Goal: Task Accomplishment & Management: Use online tool/utility

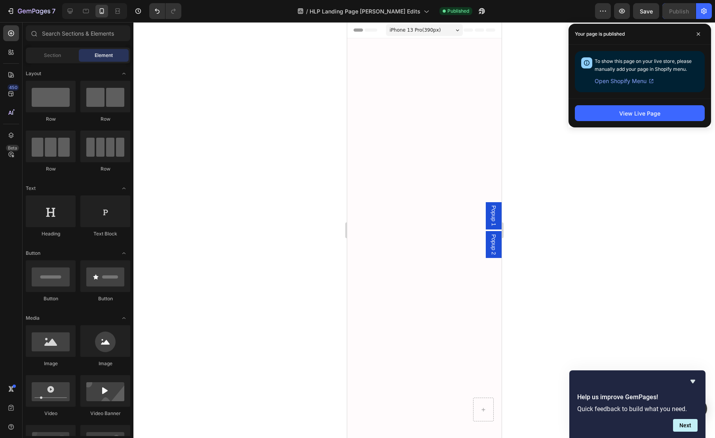
scroll to position [3380, 0]
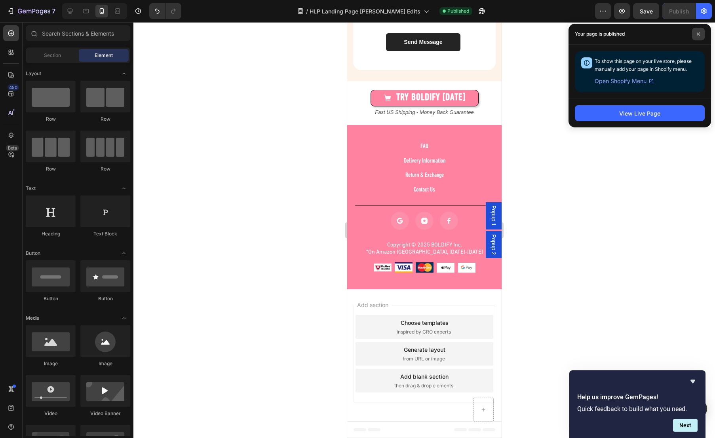
click at [697, 31] on span at bounding box center [698, 34] width 13 height 13
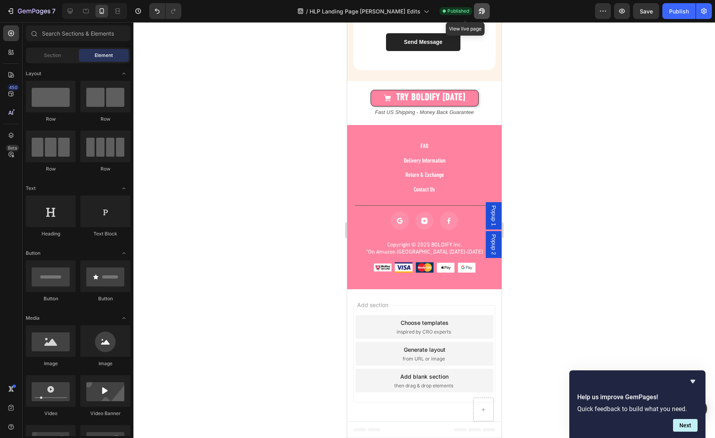
click at [478, 9] on icon "button" at bounding box center [482, 11] width 8 height 8
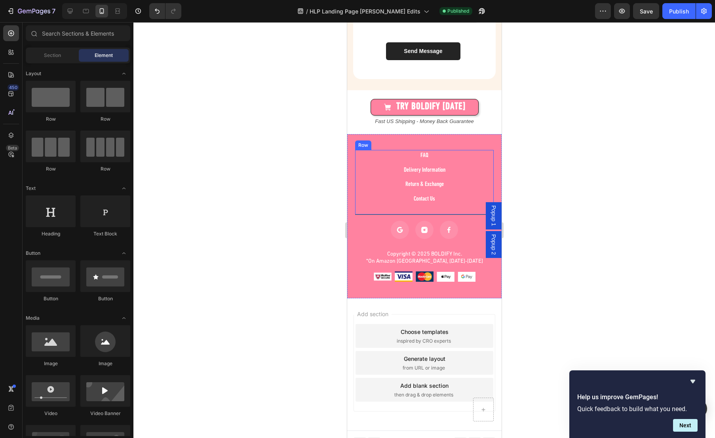
scroll to position [3284, 0]
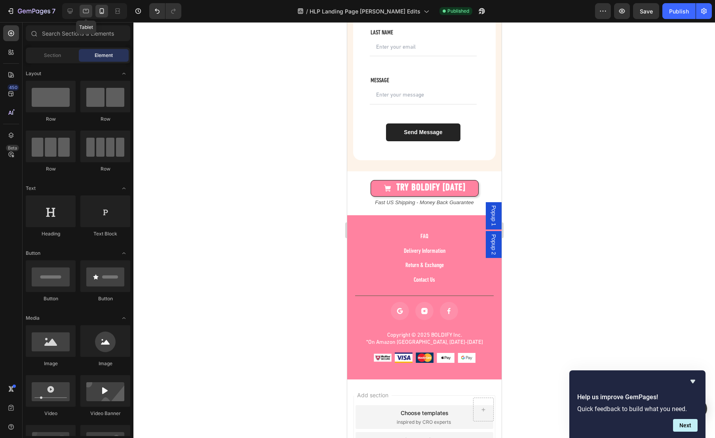
click at [83, 12] on icon at bounding box center [86, 11] width 6 height 4
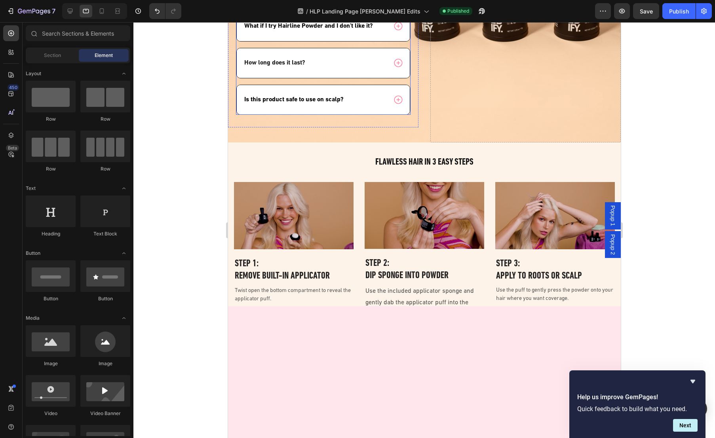
scroll to position [2043, 0]
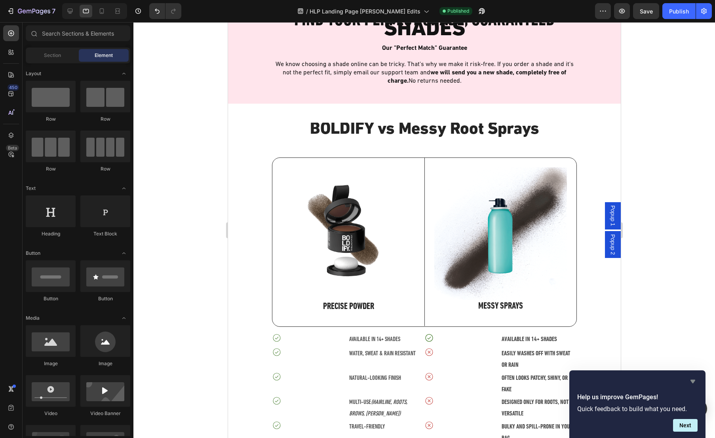
click at [694, 379] on icon "Hide survey" at bounding box center [693, 382] width 10 height 10
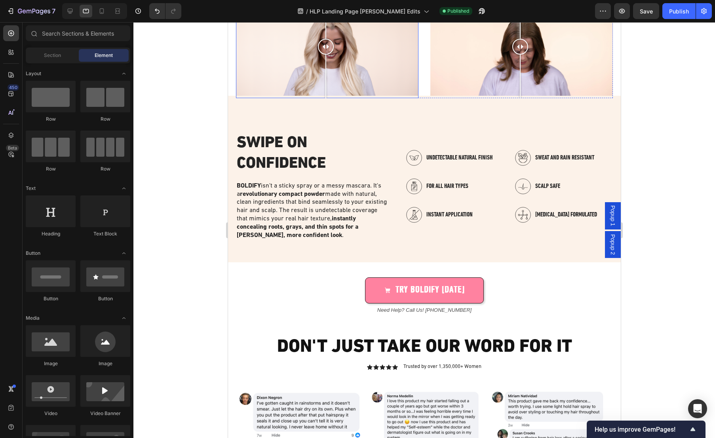
scroll to position [889, 0]
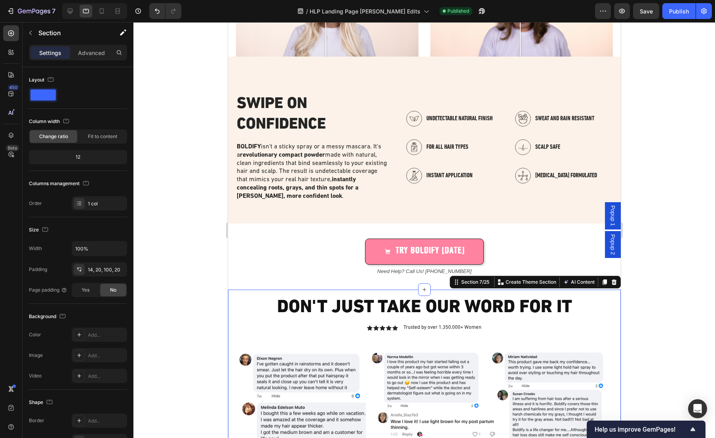
click at [89, 52] on p "Advanced" at bounding box center [91, 53] width 27 height 8
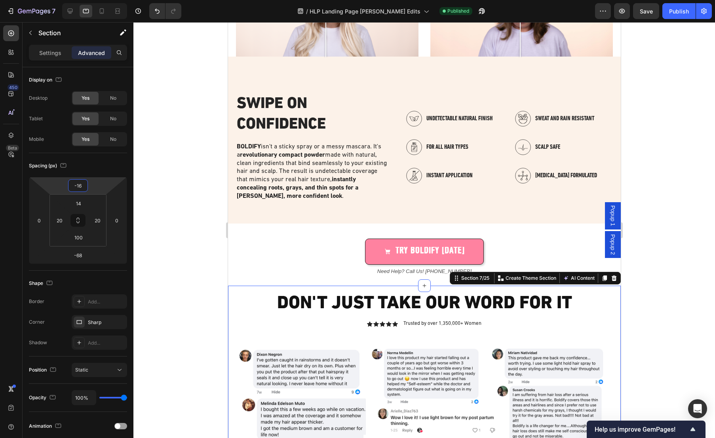
type input "-18"
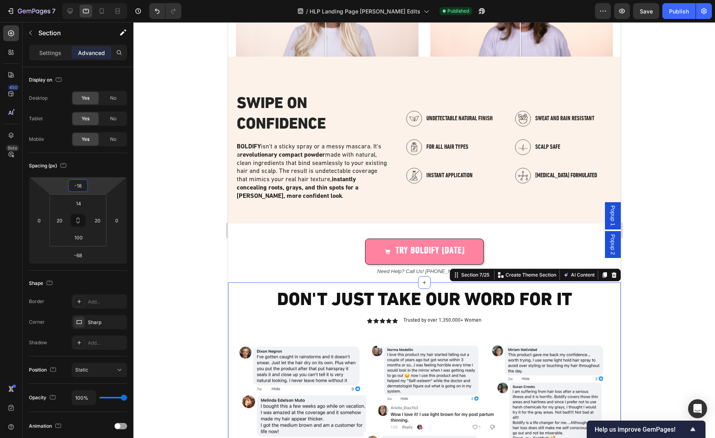
click at [103, 0] on html "7 Version history / HLP Landing Page [PERSON_NAME] Edits Published Preview Save…" at bounding box center [357, 0] width 715 height 0
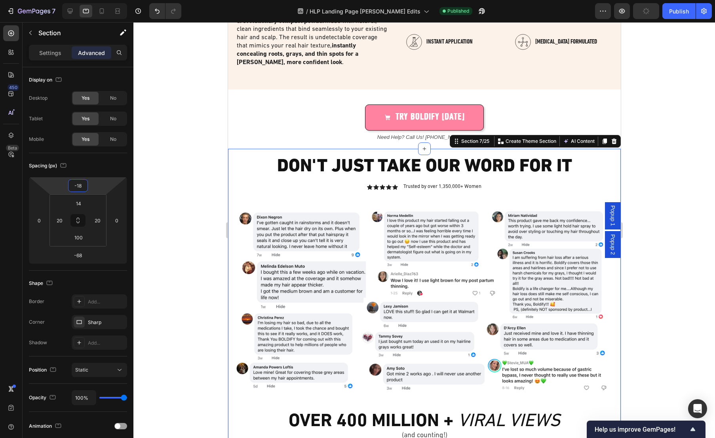
scroll to position [1225, 0]
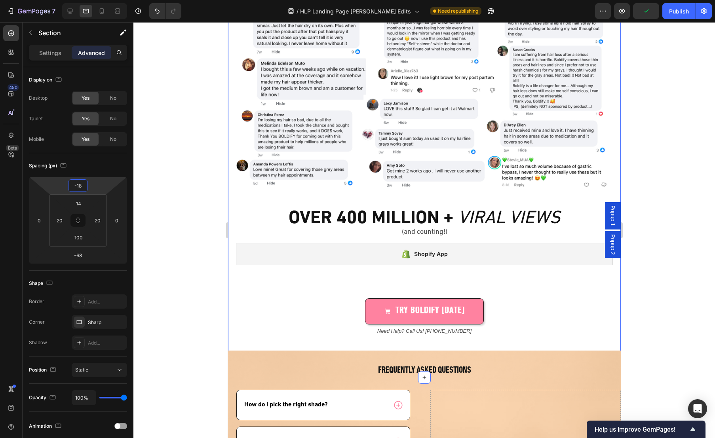
click at [285, 274] on div "TRY BOLDIFY [DATE] Button" at bounding box center [424, 298] width 377 height 53
click at [325, 276] on div "TRY BOLDIFY [DATE] Button" at bounding box center [424, 298] width 377 height 53
click at [322, 316] on div "TRY BOLDIFY [DATE] Button" at bounding box center [424, 312] width 377 height 26
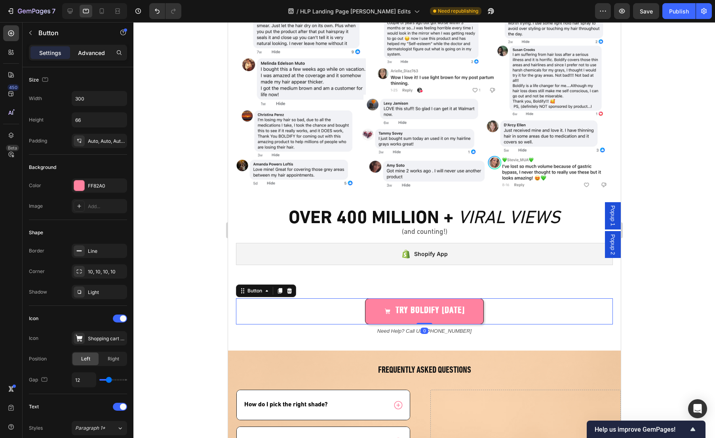
click at [94, 54] on p "Advanced" at bounding box center [91, 53] width 27 height 8
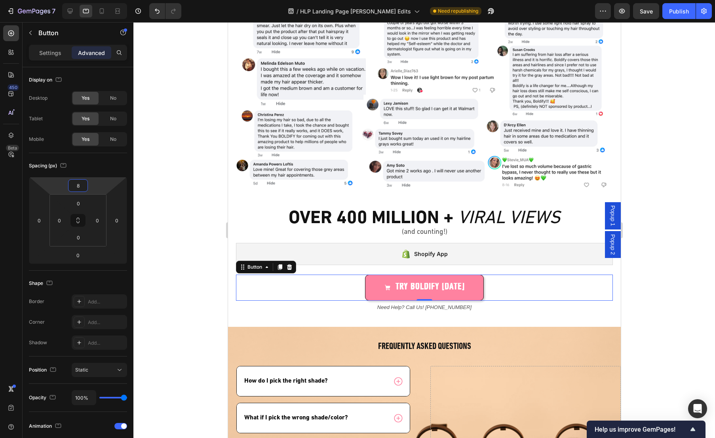
type input "10"
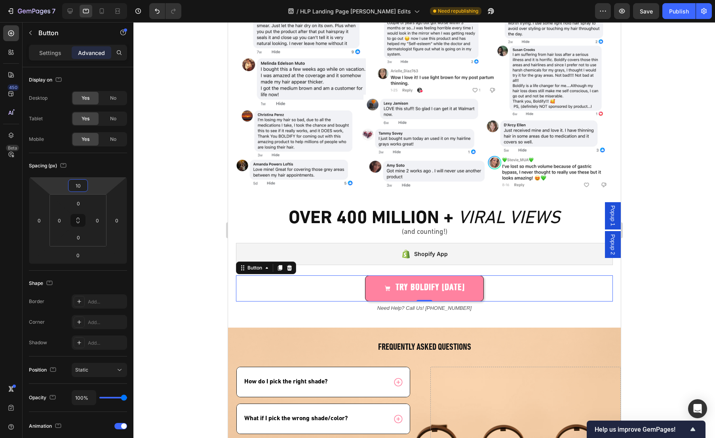
drag, startPoint x: 100, startPoint y: 188, endPoint x: 99, endPoint y: 200, distance: 11.1
click at [99, 0] on html "7 Version history / HLP Landing Page [PERSON_NAME] Edits Need republishing Prev…" at bounding box center [357, 0] width 715 height 0
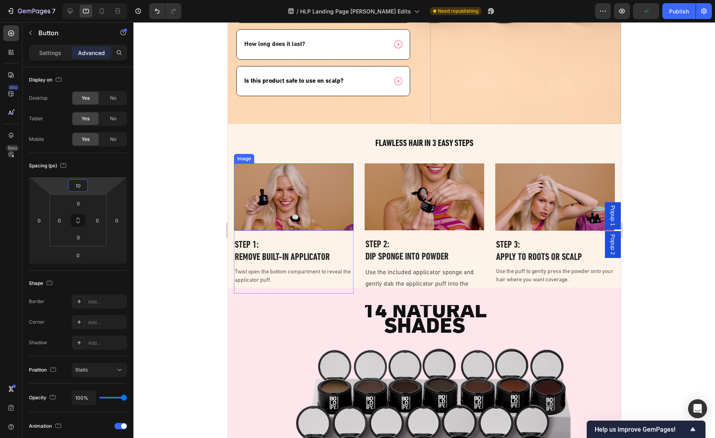
scroll to position [1837, 0]
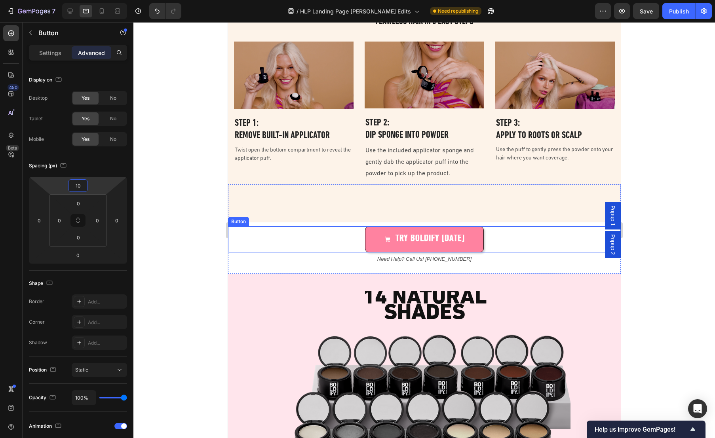
click at [299, 234] on div "TRY BOLDIFY [DATE] Button" at bounding box center [424, 239] width 393 height 26
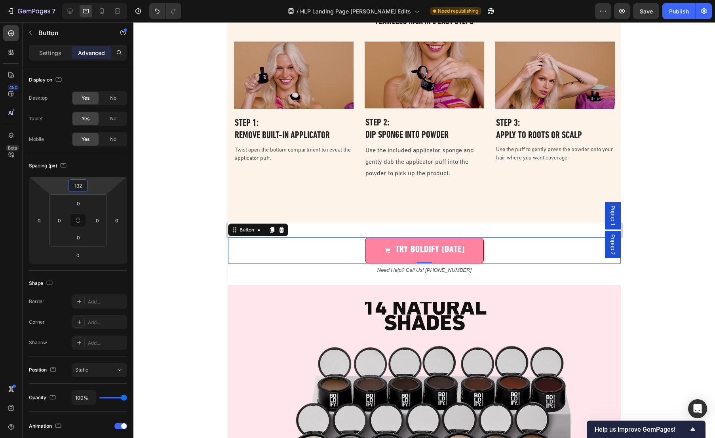
type input "130"
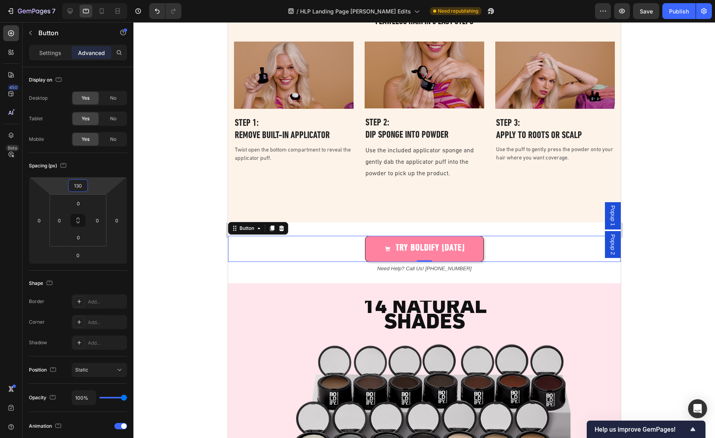
drag, startPoint x: 101, startPoint y: 185, endPoint x: 102, endPoint y: 180, distance: 4.9
click at [102, 0] on html "7 Version history / HLP Landing Page [PERSON_NAME] Edits Need republishing Prev…" at bounding box center [357, 0] width 715 height 0
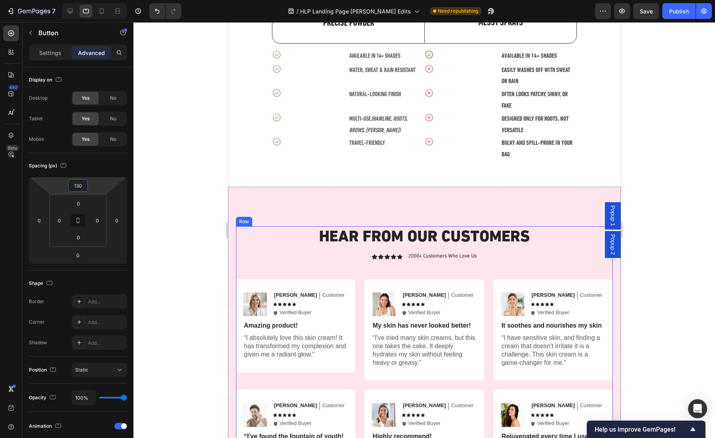
scroll to position [2613, 0]
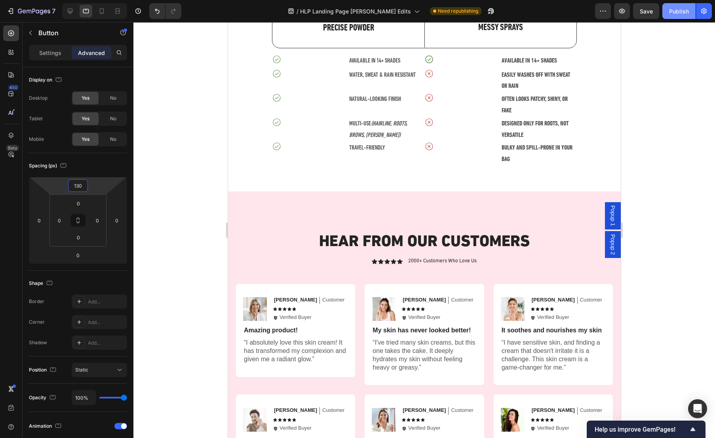
click at [675, 11] on div "Publish" at bounding box center [679, 11] width 20 height 8
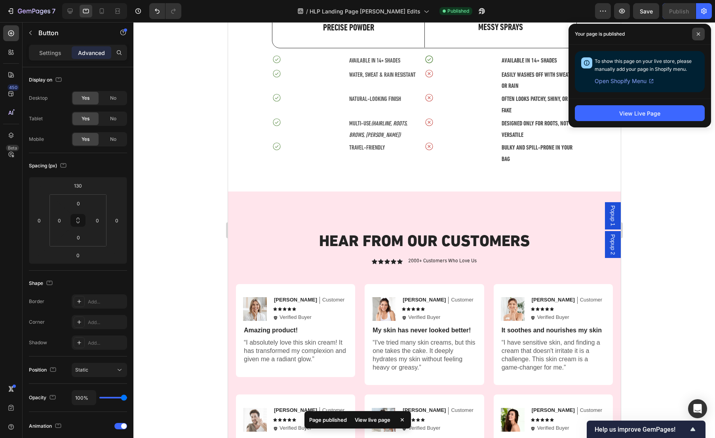
click at [698, 33] on icon at bounding box center [698, 34] width 4 height 4
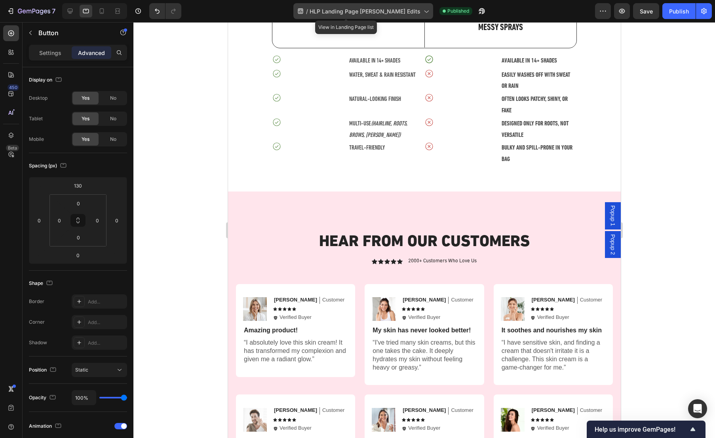
click at [422, 10] on icon at bounding box center [426, 11] width 8 height 8
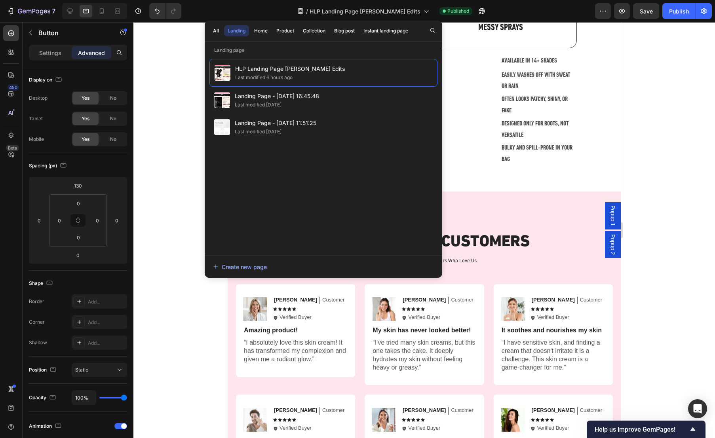
click at [168, 67] on div at bounding box center [424, 230] width 582 height 416
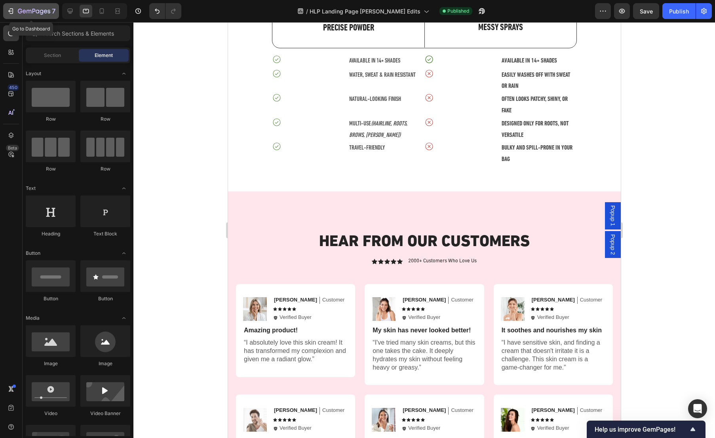
click at [13, 12] on icon "button" at bounding box center [11, 11] width 8 height 8
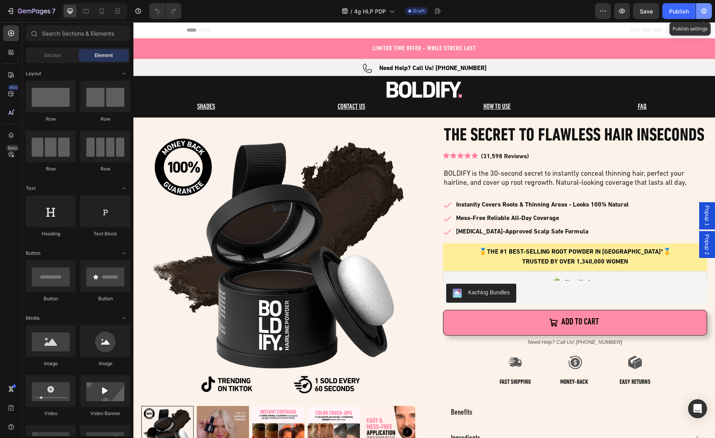
click at [704, 11] on icon "button" at bounding box center [704, 11] width 2 height 2
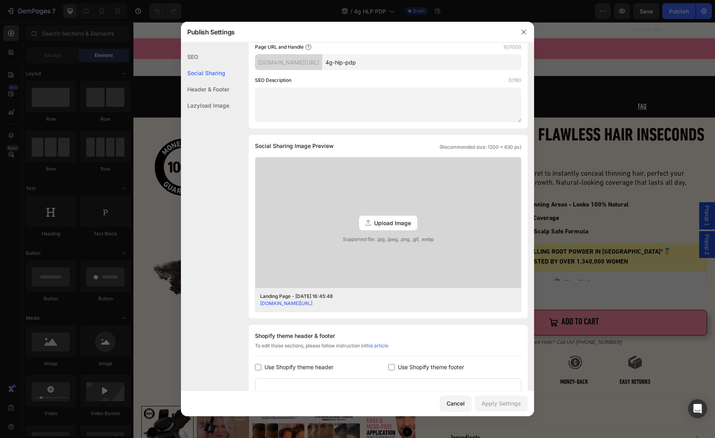
scroll to position [229, 0]
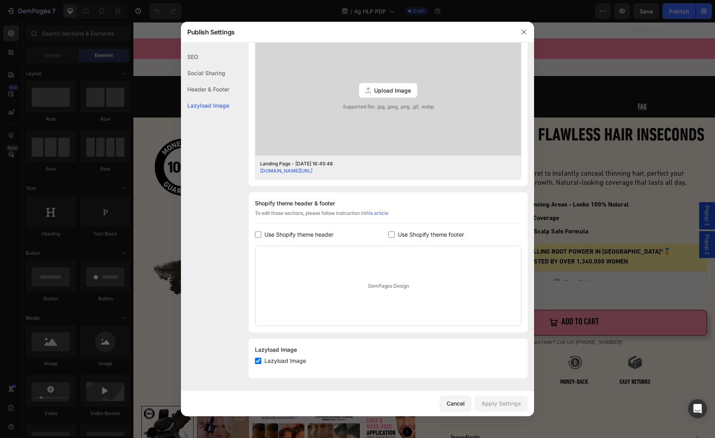
click at [256, 234] on input "checkbox" at bounding box center [258, 235] width 6 height 6
checkbox input "true"
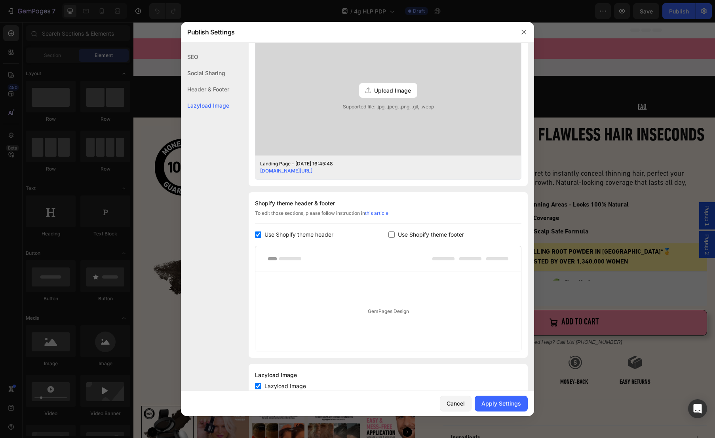
scroll to position [254, 0]
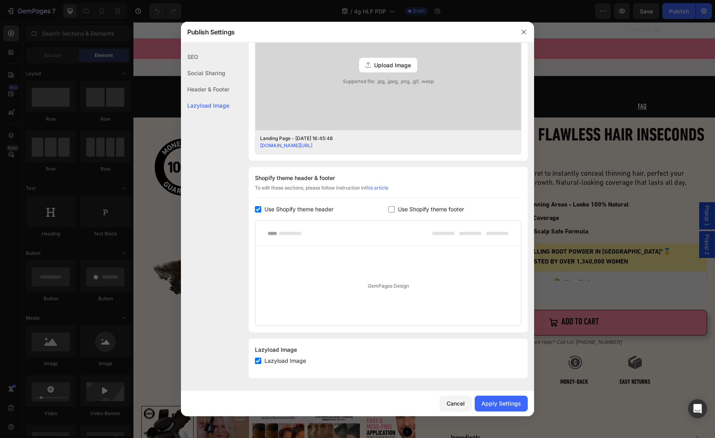
click at [219, 90] on div "Header & Footer" at bounding box center [205, 89] width 48 height 16
click at [212, 71] on div "Social Sharing" at bounding box center [205, 73] width 48 height 16
click at [425, 211] on span "Use Shopify theme footer" at bounding box center [431, 210] width 66 height 10
checkbox input "true"
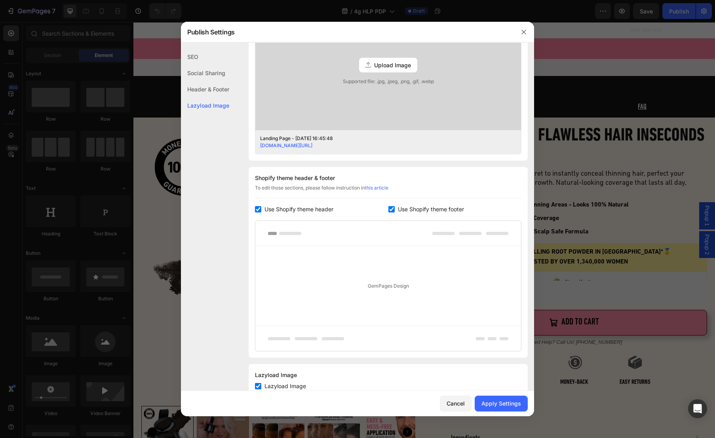
scroll to position [280, 0]
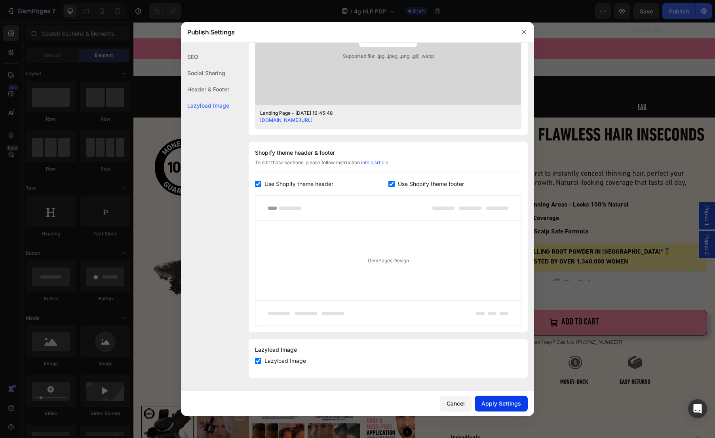
click at [498, 402] on div "Apply Settings" at bounding box center [501, 403] width 40 height 8
click at [523, 32] on icon "button" at bounding box center [523, 32] width 4 height 4
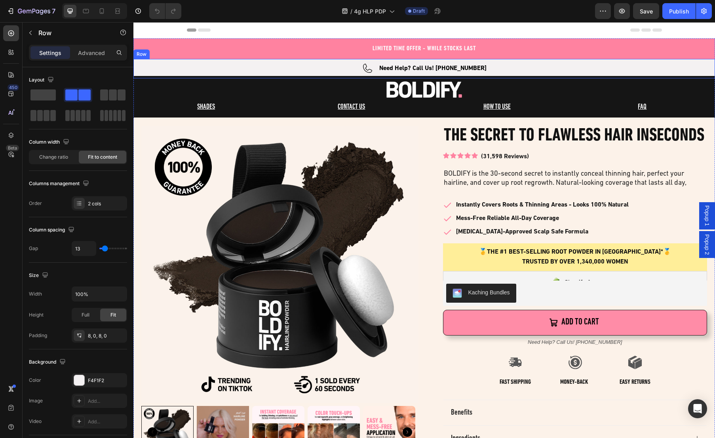
click at [277, 61] on div "Icon Need Help? Call Us! (888) 529-8427 Text Block Row" at bounding box center [424, 68] width 582 height 19
click at [184, 50] on icon at bounding box center [182, 51] width 6 height 6
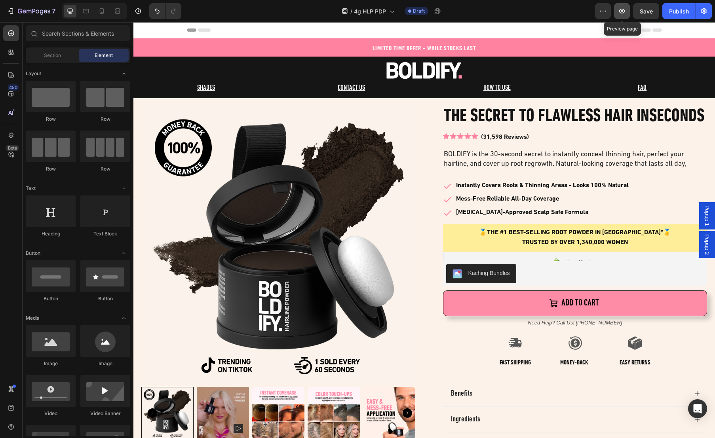
click at [623, 11] on icon "button" at bounding box center [622, 11] width 2 height 2
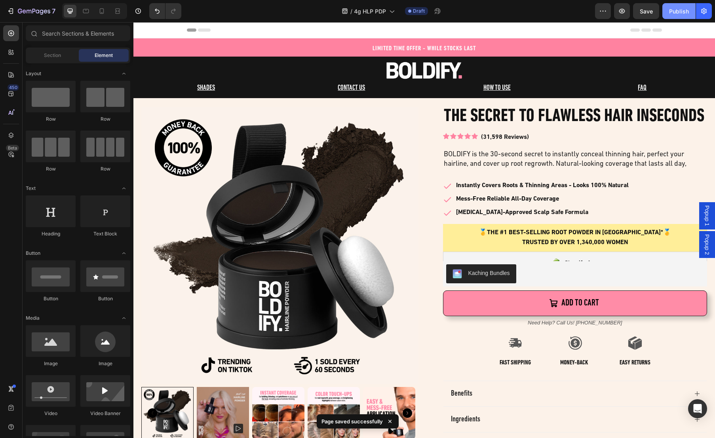
click at [673, 14] on div "Publish" at bounding box center [679, 11] width 20 height 8
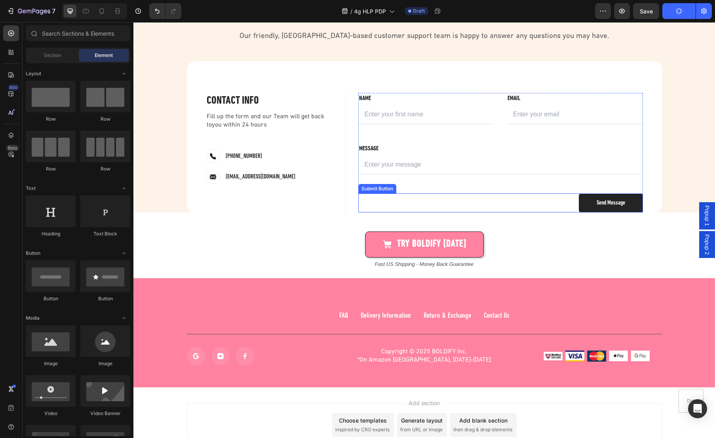
scroll to position [2962, 0]
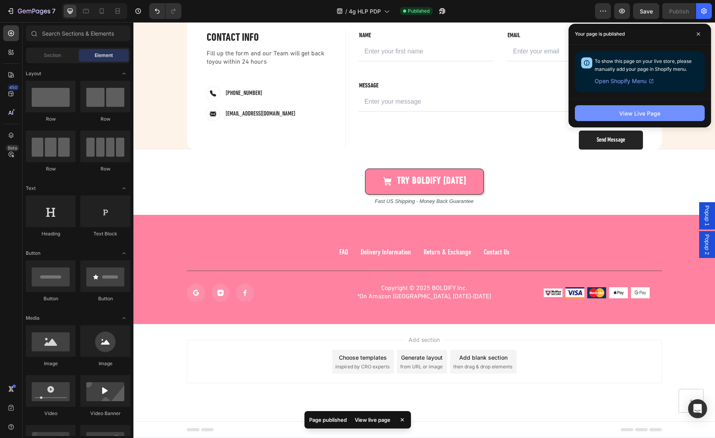
click at [641, 111] on div "View Live Page" at bounding box center [639, 113] width 41 height 8
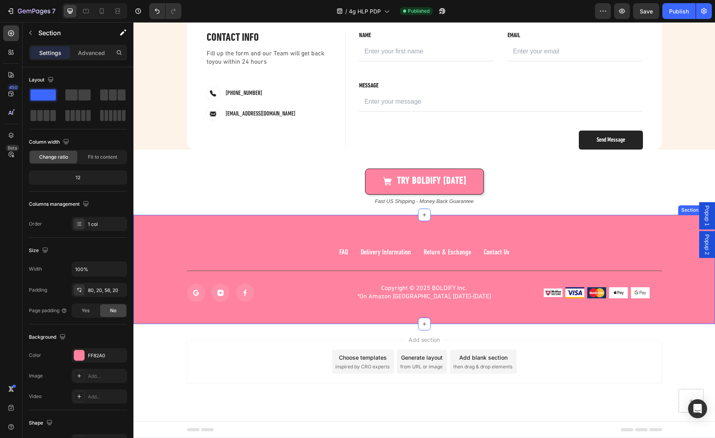
click at [267, 228] on div "FAQ Button Delivery Information Button Return & Exchange Button Contact Us Butt…" at bounding box center [424, 269] width 582 height 109
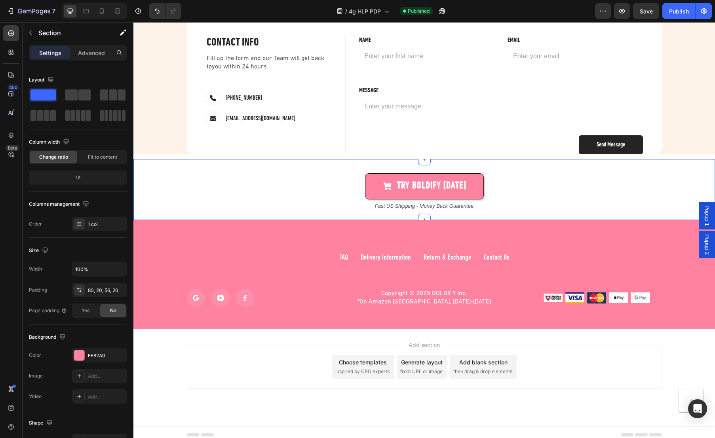
scroll to position [3213, 0]
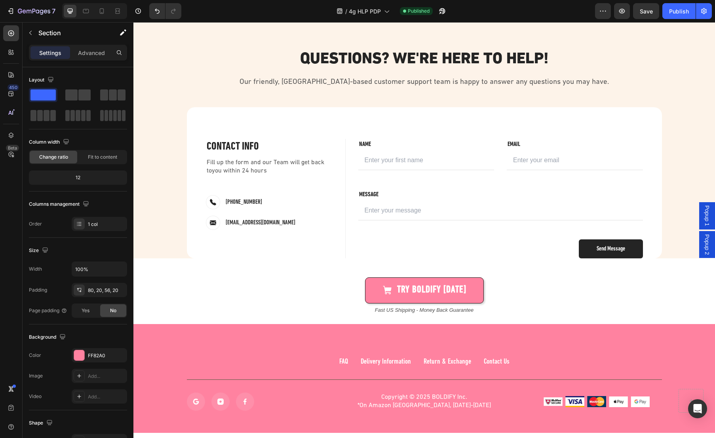
click at [620, 334] on div "FAQ Button Delivery Information Button Return & Exchange Button Contact Us Butt…" at bounding box center [424, 378] width 582 height 109
click at [623, 351] on div "FAQ Button Delivery Information Button Return & Exchange Button Contact Us Butt…" at bounding box center [424, 378] width 582 height 109
click at [667, 344] on div "FAQ Button Delivery Information Button Return & Exchange Button Contact Us Butt…" at bounding box center [424, 378] width 582 height 109
click at [262, 350] on div "FAQ Button Delivery Information Button Return & Exchange Button Contact Us Butt…" at bounding box center [424, 378] width 582 height 109
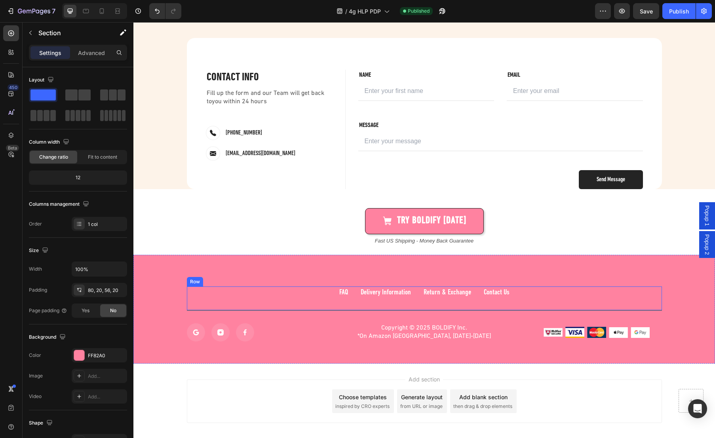
scroll to position [3322, 0]
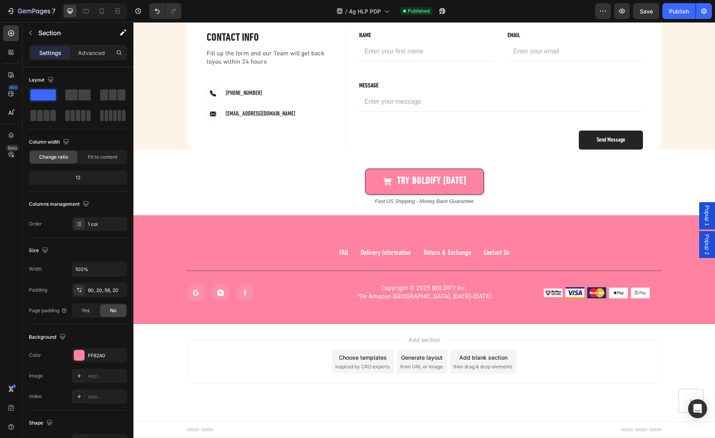
click at [298, 319] on div "FAQ Button Delivery Information Button Return & Exchange Button Contact Us Butt…" at bounding box center [424, 269] width 582 height 109
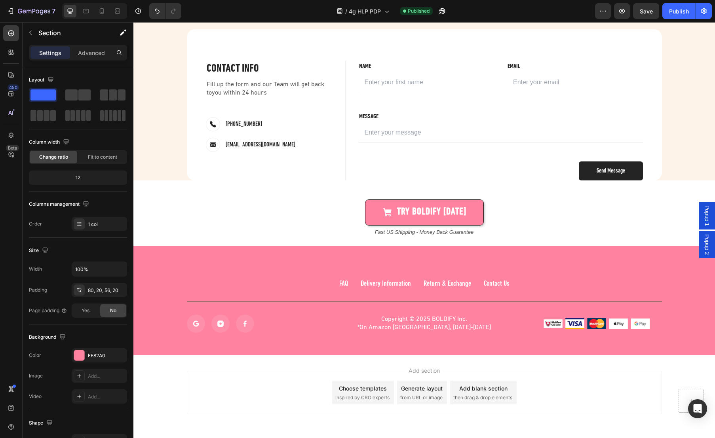
click at [236, 262] on div "FAQ Button Delivery Information Button Return & Exchange Button Contact Us Butt…" at bounding box center [424, 300] width 582 height 109
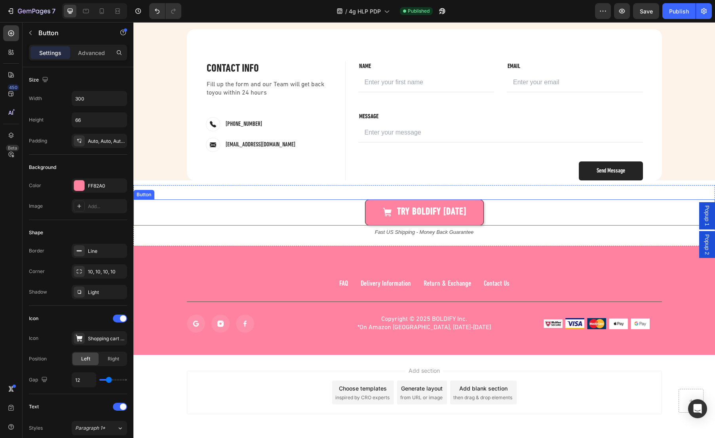
click at [309, 204] on div "TRY BOLDIFY [DATE] Button" at bounding box center [424, 213] width 582 height 26
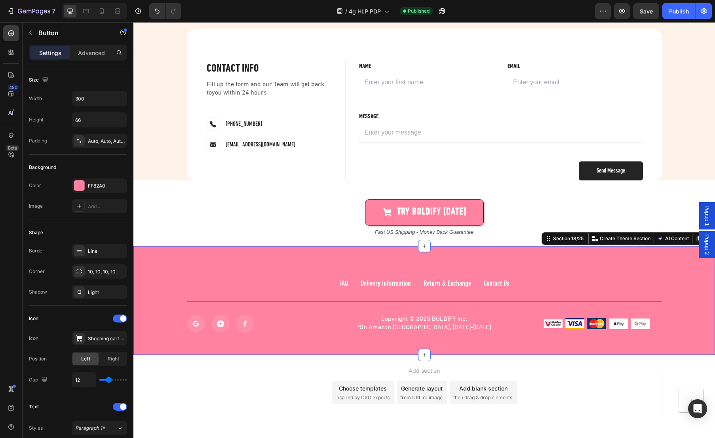
click at [298, 254] on div "FAQ Button Delivery Information Button Return & Exchange Button Contact Us Butt…" at bounding box center [424, 300] width 582 height 109
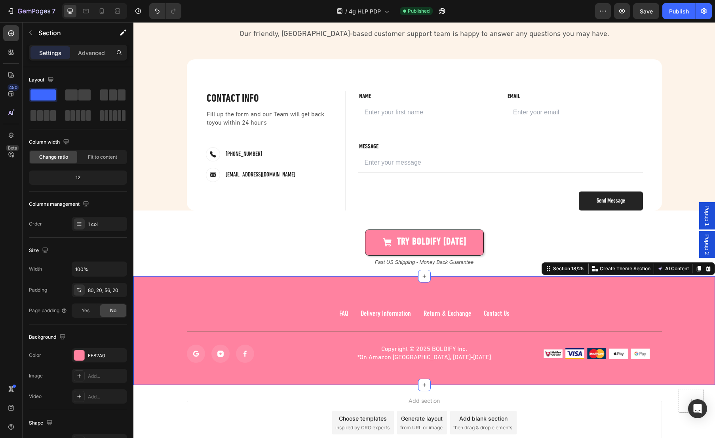
scroll to position [3230, 0]
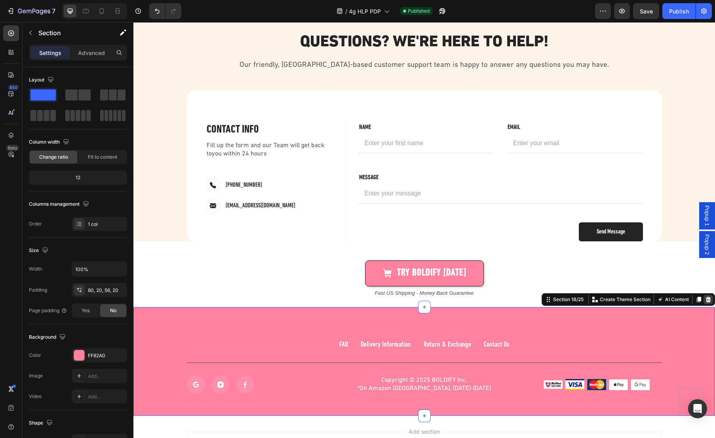
click at [705, 297] on icon at bounding box center [708, 300] width 6 height 6
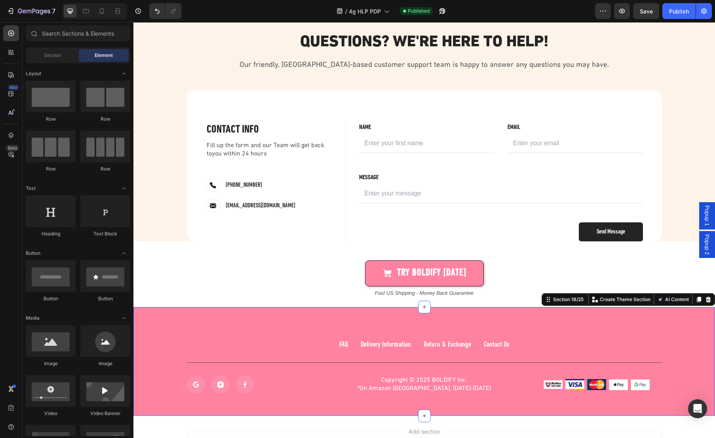
scroll to position [3213, 0]
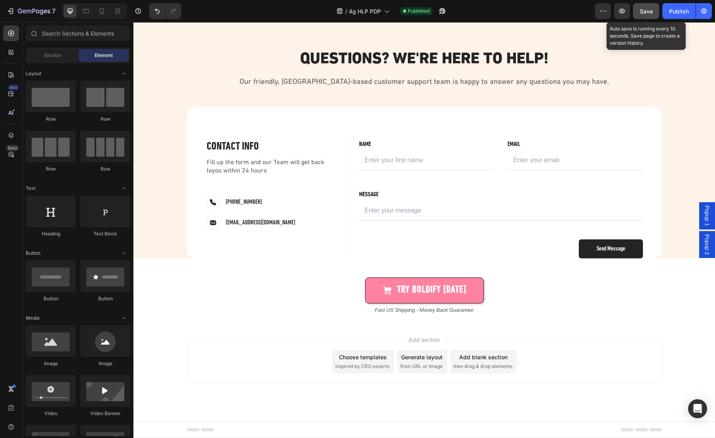
click at [643, 10] on span "Save" at bounding box center [646, 11] width 13 height 7
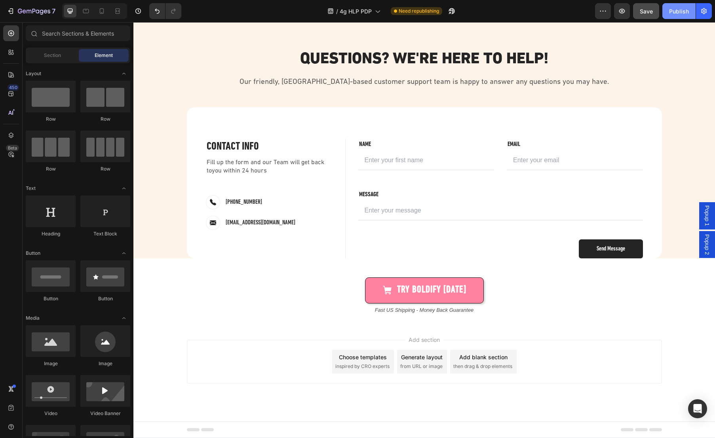
click at [679, 9] on div "Publish" at bounding box center [679, 11] width 20 height 8
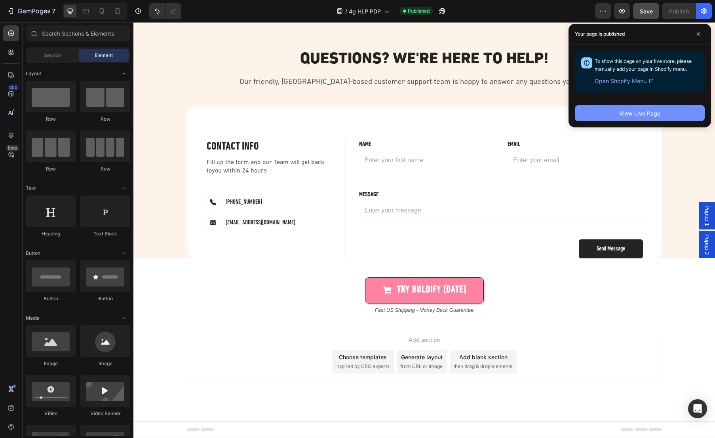
click at [649, 113] on div "View Live Page" at bounding box center [639, 113] width 41 height 8
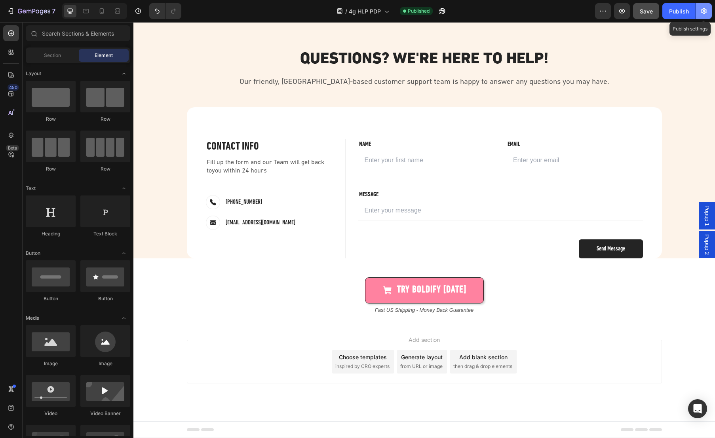
click at [703, 11] on icon "button" at bounding box center [704, 11] width 8 height 8
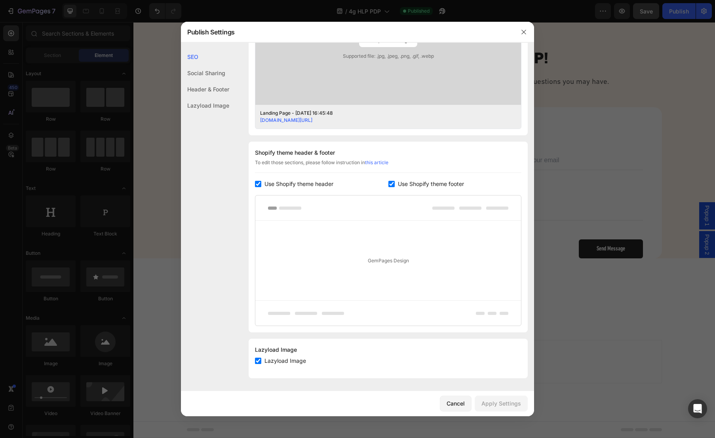
scroll to position [0, 0]
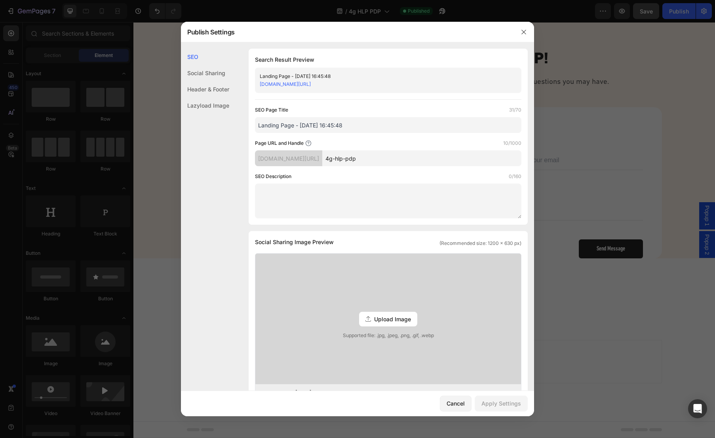
click at [211, 77] on div "Social Sharing" at bounding box center [205, 73] width 48 height 16
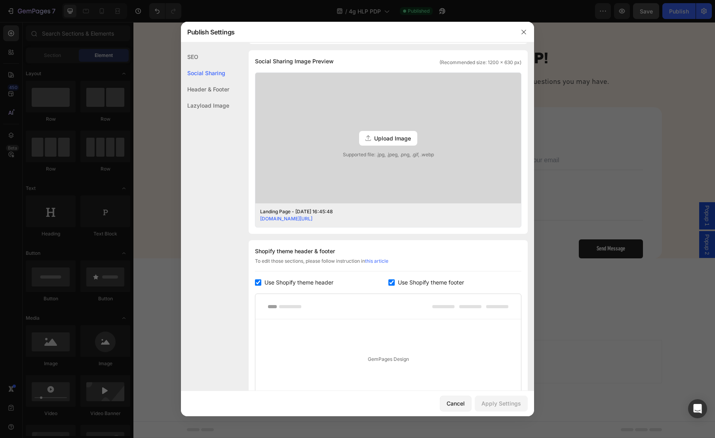
click at [210, 88] on div "Header & Footer" at bounding box center [205, 89] width 48 height 16
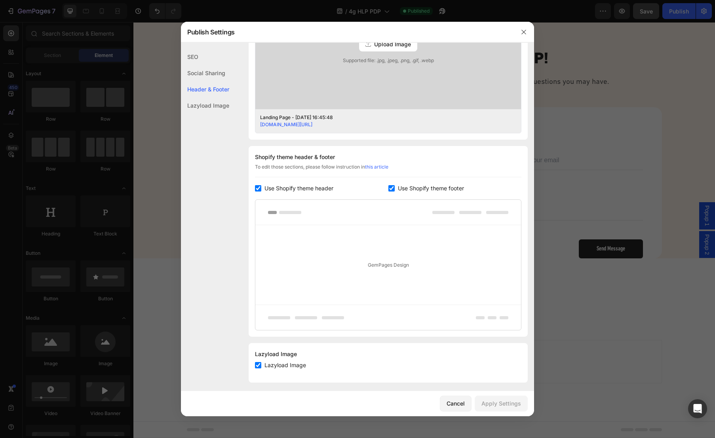
click at [208, 101] on div "Lazyload Image" at bounding box center [205, 105] width 48 height 16
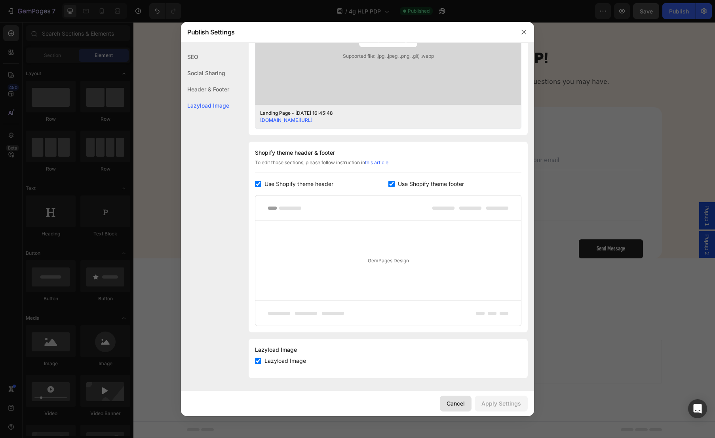
drag, startPoint x: 320, startPoint y: 383, endPoint x: 454, endPoint y: 405, distance: 135.2
click at [454, 405] on div "Cancel" at bounding box center [456, 403] width 18 height 8
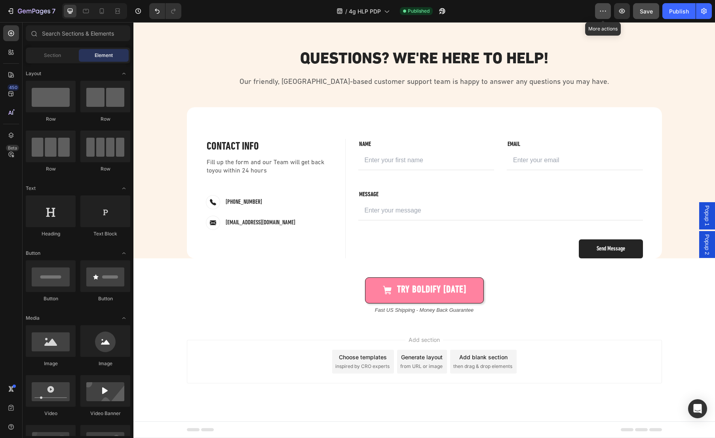
click at [604, 11] on icon "button" at bounding box center [603, 11] width 8 height 8
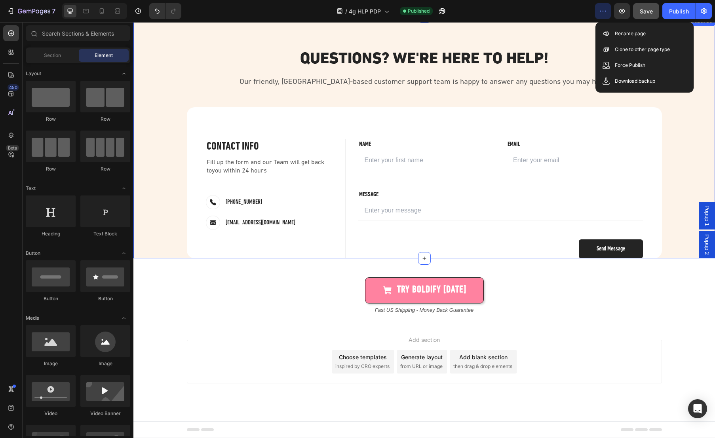
click at [555, 24] on div "Questions? We're Here to Help! Heading Our friendly, USA-based customer support…" at bounding box center [424, 138] width 582 height 242
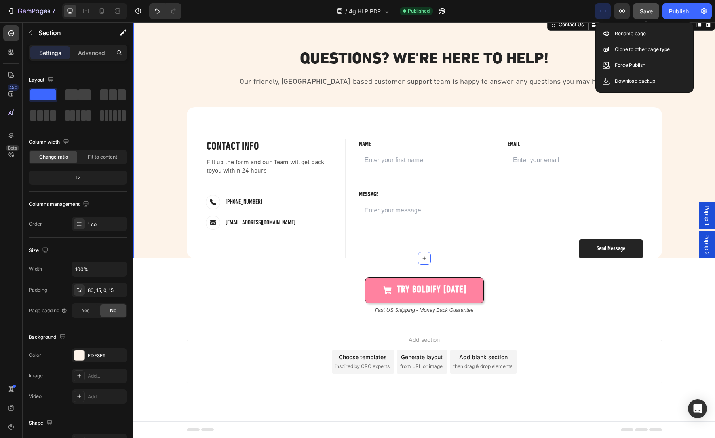
click at [643, 11] on span "Save" at bounding box center [646, 11] width 13 height 7
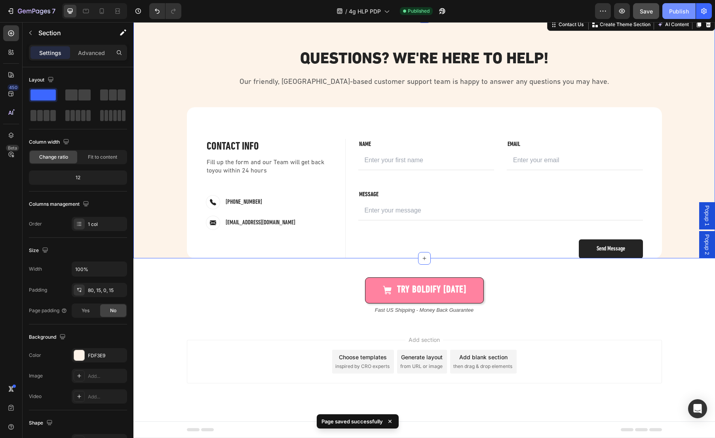
click at [681, 10] on div "Publish" at bounding box center [679, 11] width 20 height 8
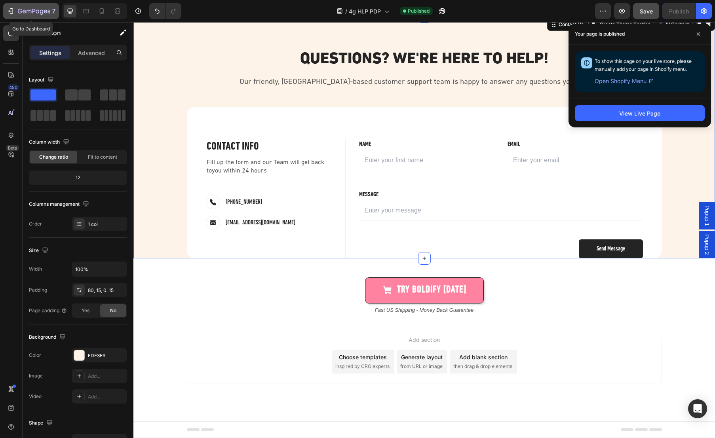
click at [12, 9] on icon "button" at bounding box center [11, 11] width 8 height 8
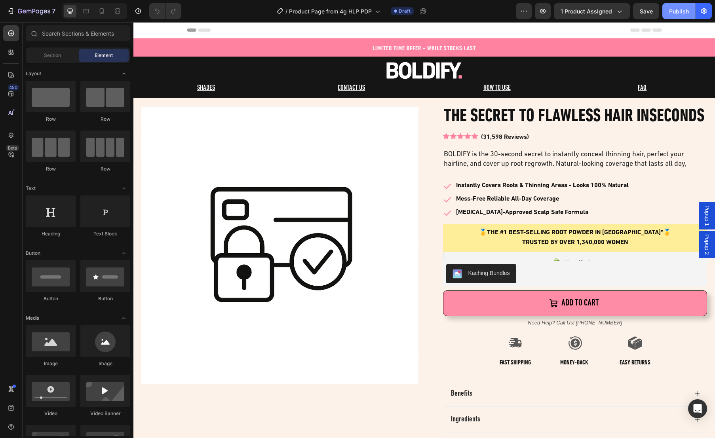
click at [680, 9] on div "Publish" at bounding box center [679, 11] width 20 height 8
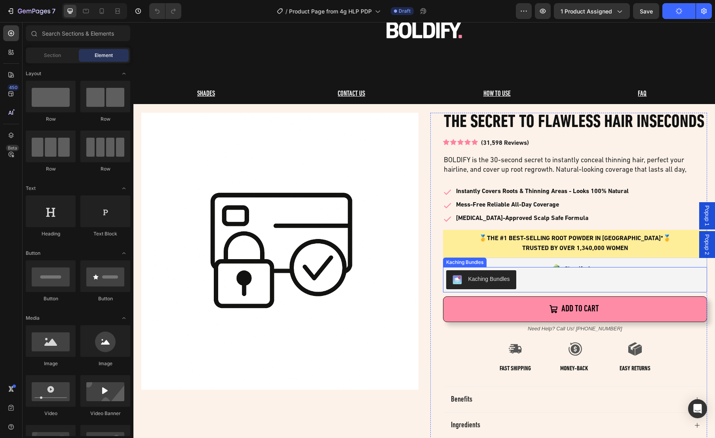
scroll to position [30, 0]
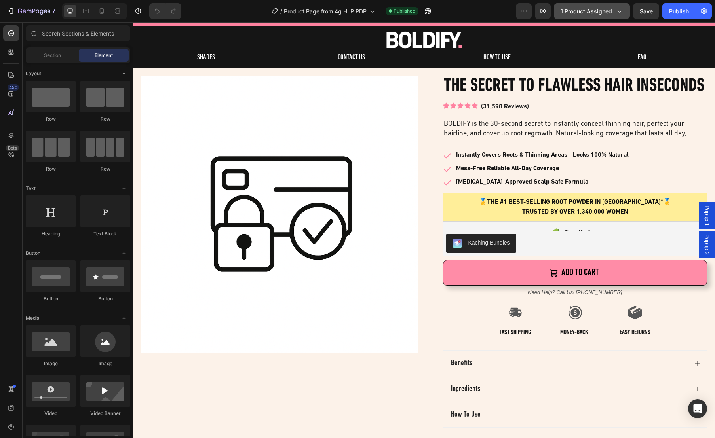
click at [622, 11] on icon "button" at bounding box center [619, 11] width 8 height 8
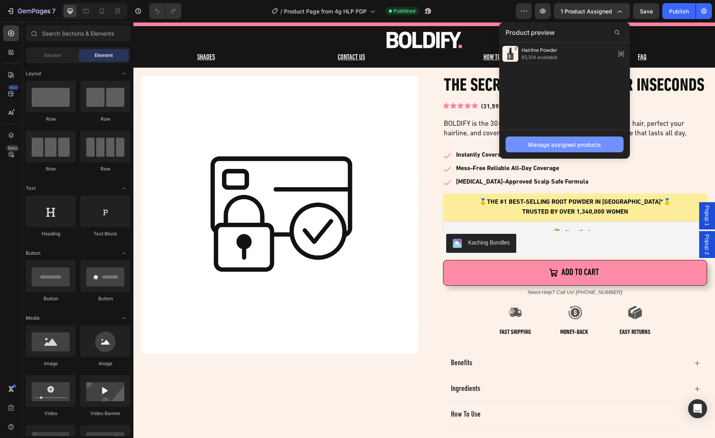
click at [566, 145] on div "Manage assigned products" at bounding box center [564, 145] width 73 height 8
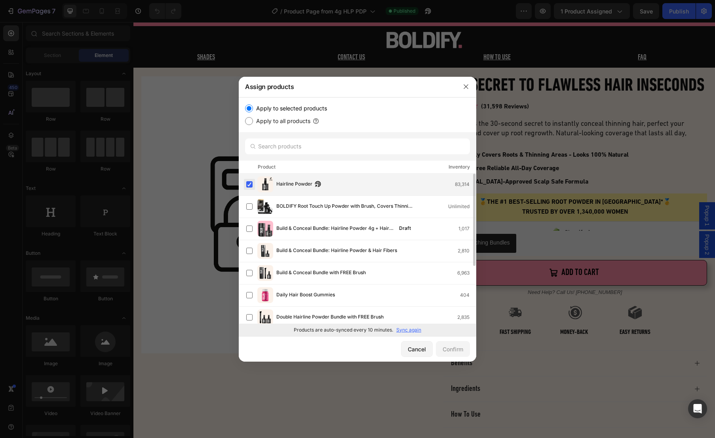
click at [251, 184] on label at bounding box center [249, 184] width 6 height 6
click at [456, 351] on div "Confirm" at bounding box center [453, 349] width 21 height 8
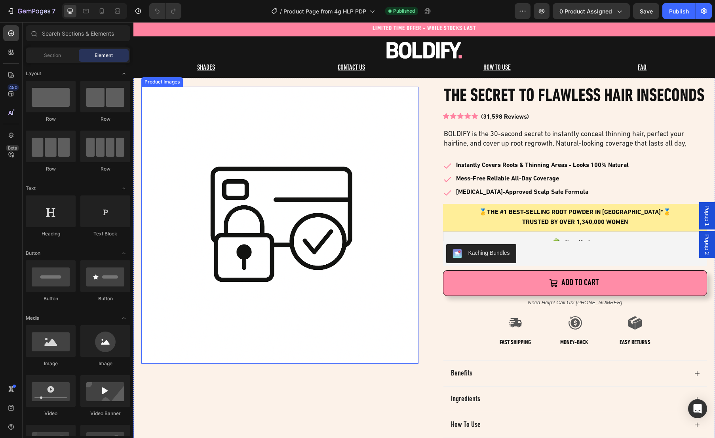
scroll to position [35, 0]
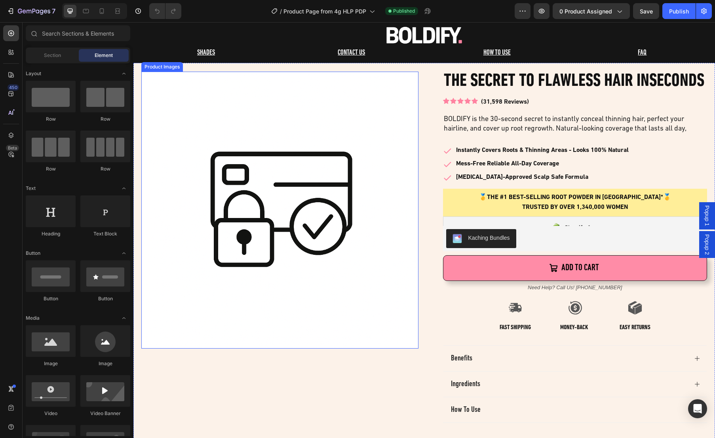
click at [177, 100] on img at bounding box center [279, 210] width 277 height 277
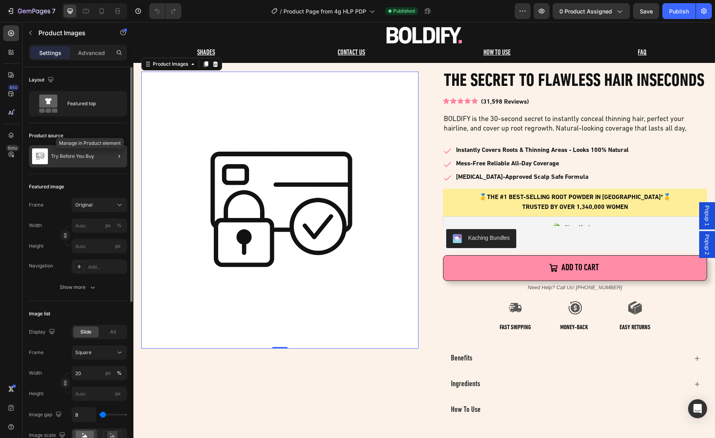
click at [110, 157] on div at bounding box center [116, 156] width 22 height 22
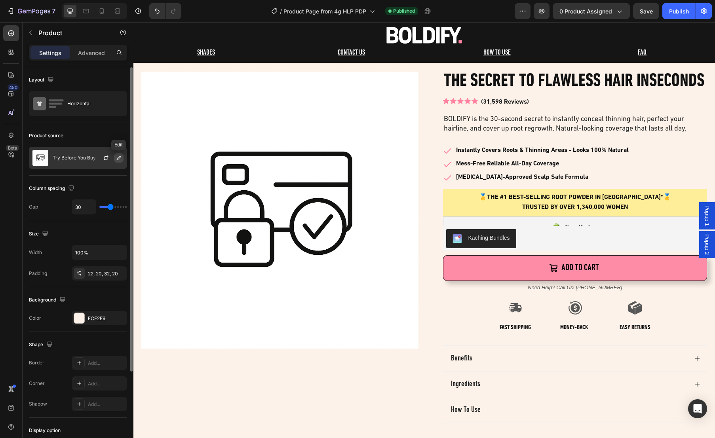
click at [117, 158] on icon "button" at bounding box center [119, 158] width 6 height 6
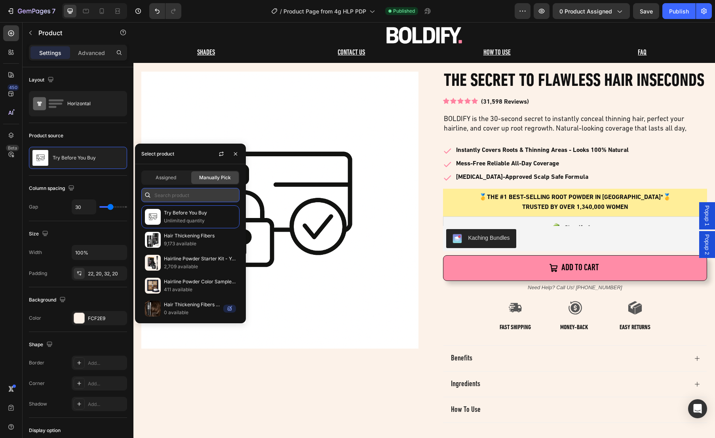
click at [187, 196] on input "text" at bounding box center [190, 195] width 98 height 14
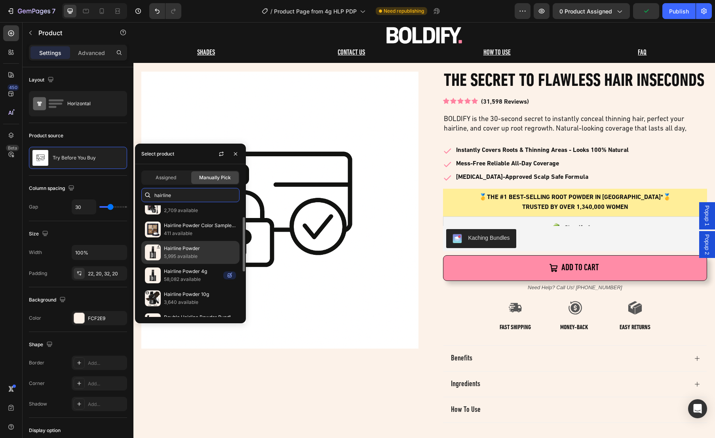
scroll to position [15, 0]
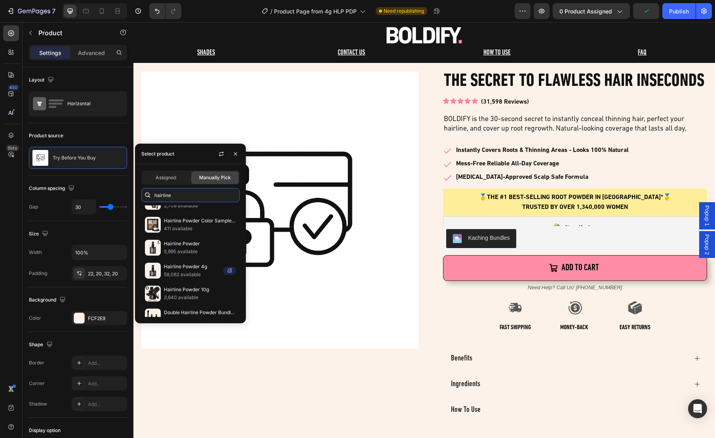
type input "hairline"
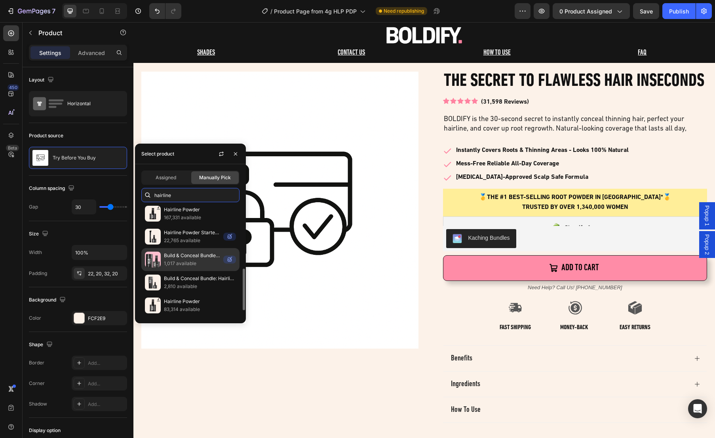
scroll to position [187, 0]
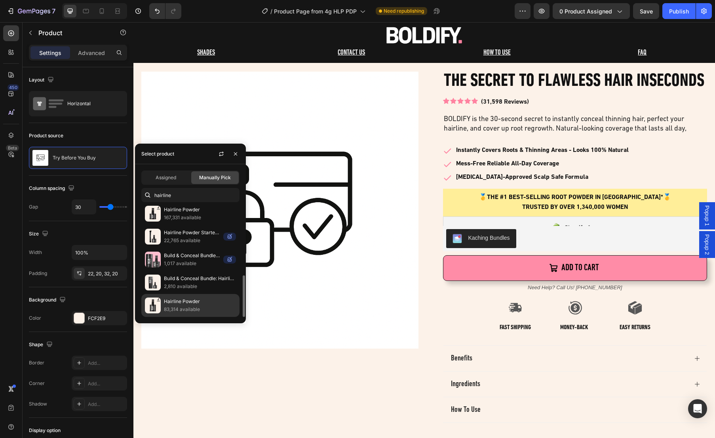
click at [190, 304] on p "Hairline Powder" at bounding box center [200, 302] width 72 height 8
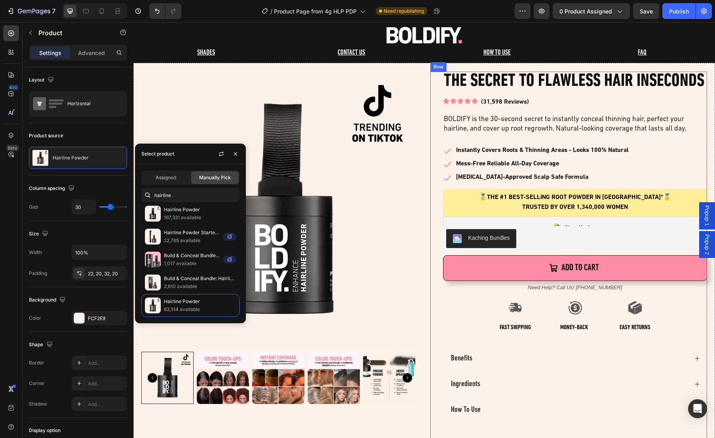
click at [430, 254] on div "THE SECRET TO FLAWLESS HAIR IN SECONDS Heading Icon Icon Icon Icon Icon Icon Li…" at bounding box center [568, 268] width 277 height 392
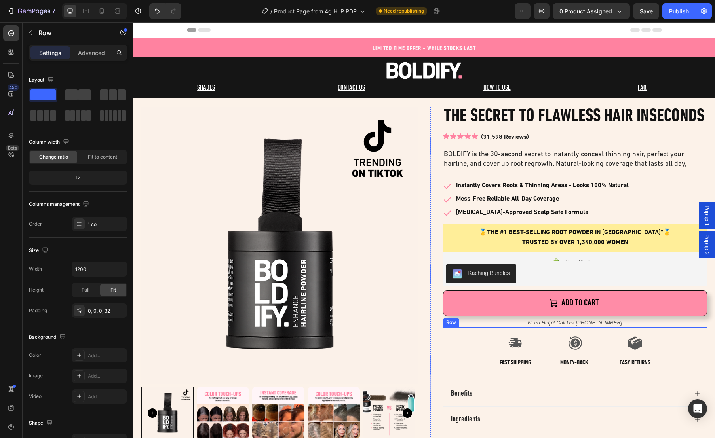
scroll to position [17, 0]
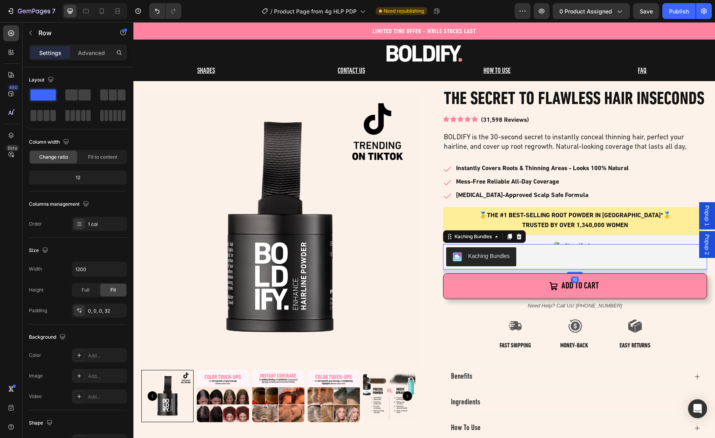
click at [542, 266] on div "Kaching Bundles" at bounding box center [575, 256] width 258 height 19
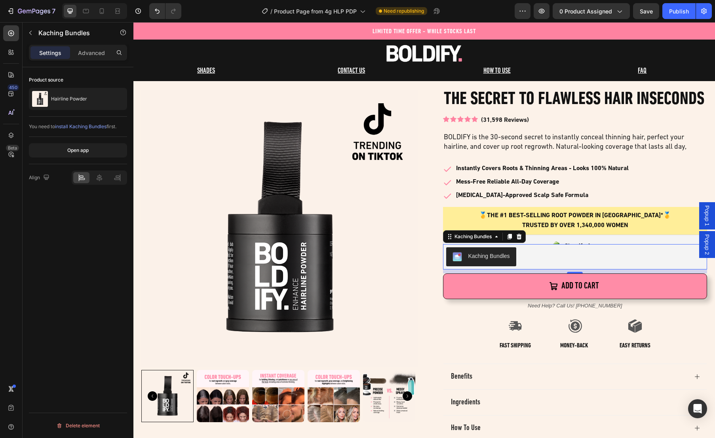
click at [485, 261] on div "Kaching Bundles" at bounding box center [489, 256] width 42 height 8
click at [87, 55] on p "Advanced" at bounding box center [91, 53] width 27 height 8
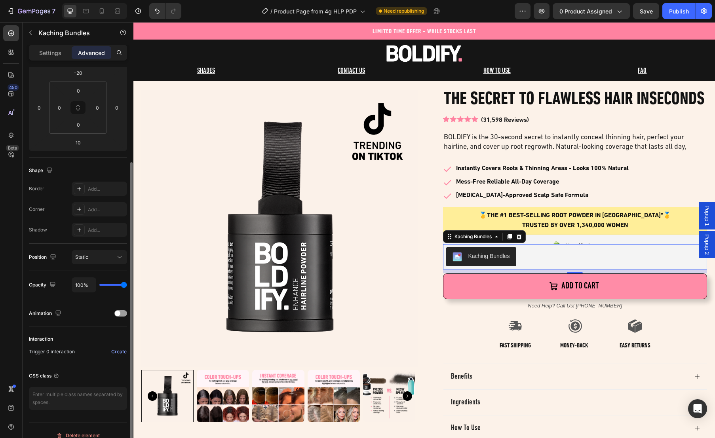
scroll to position [0, 0]
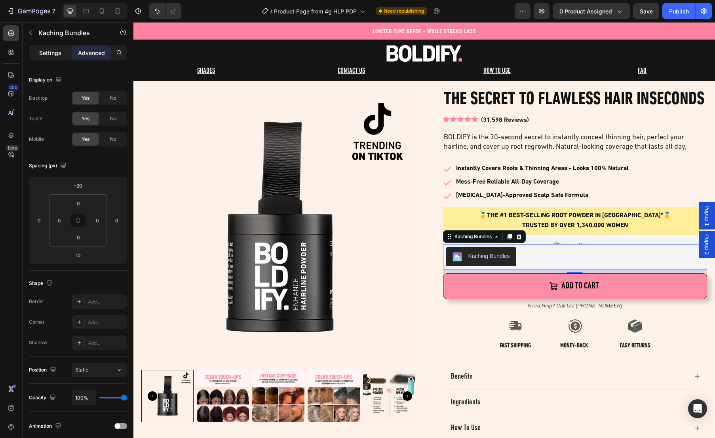
click at [52, 51] on p "Settings" at bounding box center [50, 53] width 22 height 8
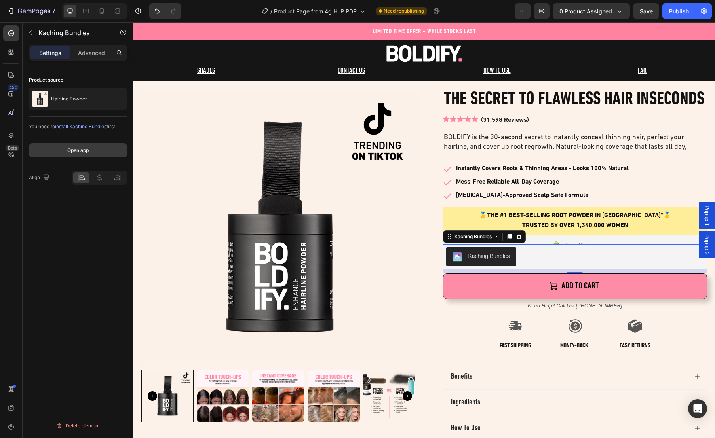
click at [79, 150] on div "Open app" at bounding box center [77, 150] width 21 height 7
click at [578, 266] on div "Kaching Bundles" at bounding box center [575, 256] width 258 height 19
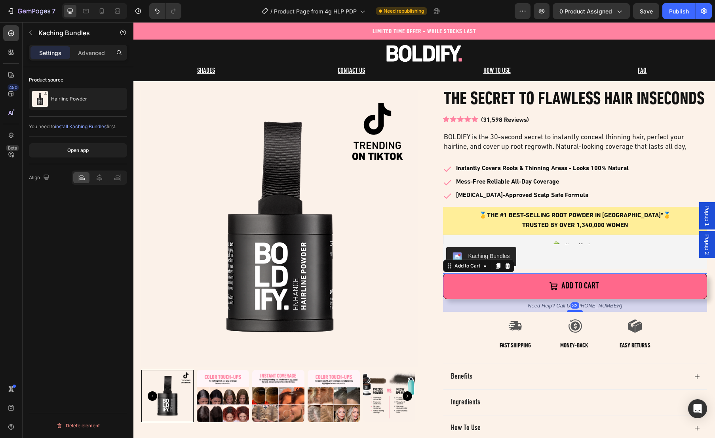
click at [502, 299] on button "Add to cart" at bounding box center [575, 287] width 264 height 26
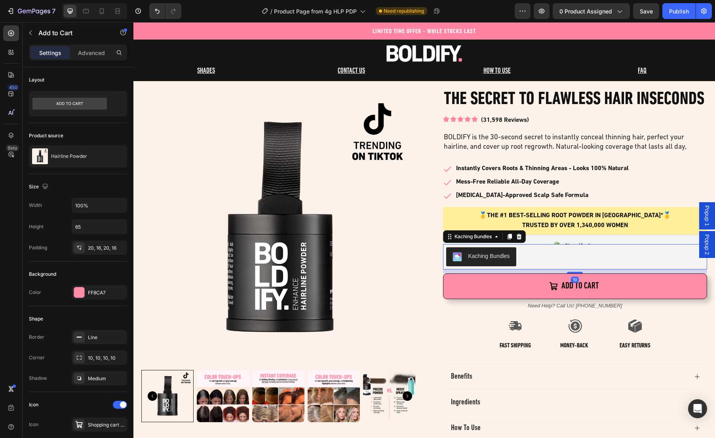
click at [565, 266] on div "Kaching Bundles" at bounding box center [575, 256] width 258 height 19
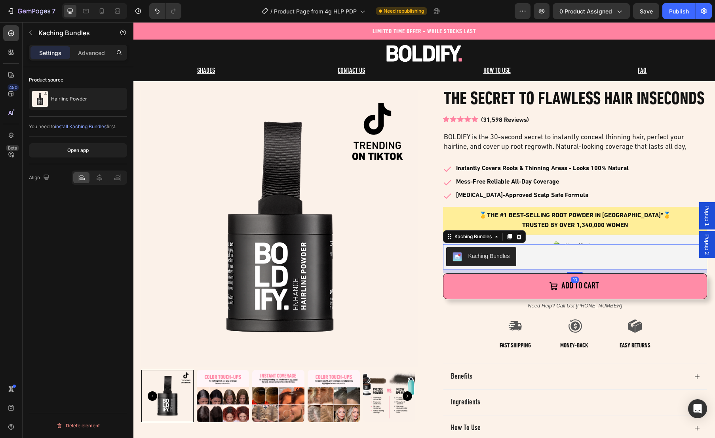
click at [476, 261] on div "Kaching Bundles" at bounding box center [489, 256] width 42 height 8
click at [518, 240] on icon at bounding box center [518, 237] width 5 height 6
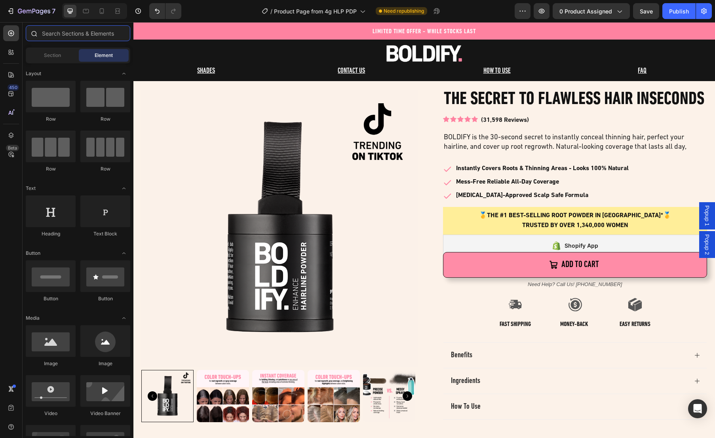
click at [74, 30] on input "text" at bounding box center [78, 33] width 105 height 16
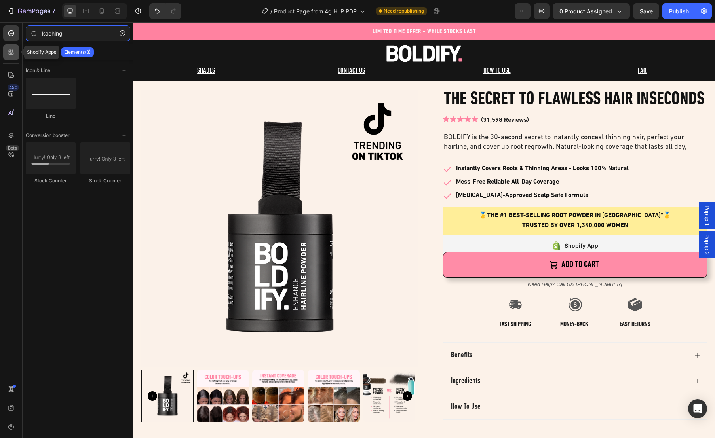
type input "kaching"
click at [9, 51] on icon at bounding box center [10, 51] width 2 height 2
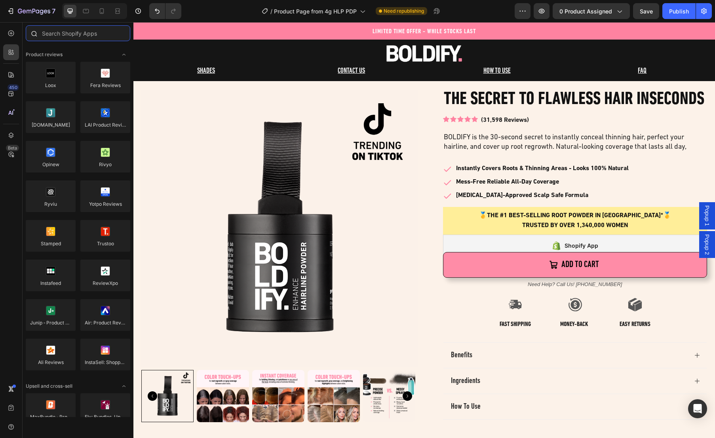
click at [82, 31] on input "text" at bounding box center [78, 33] width 105 height 16
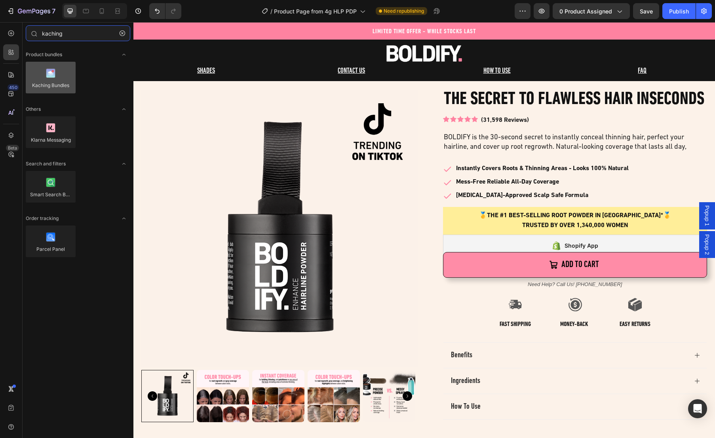
type input "kaching"
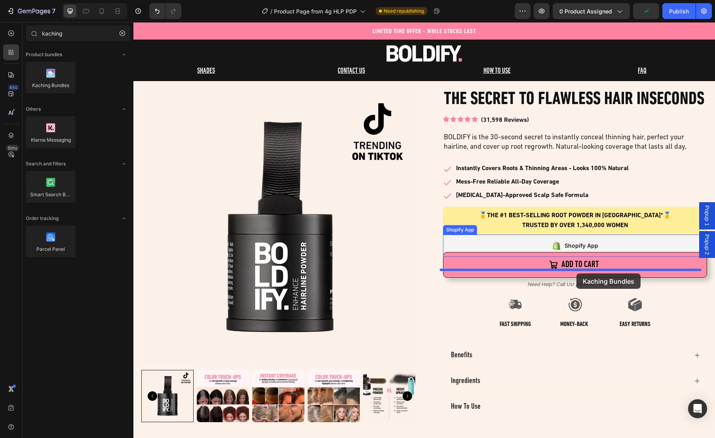
drag, startPoint x: 179, startPoint y: 101, endPoint x: 576, endPoint y: 274, distance: 433.9
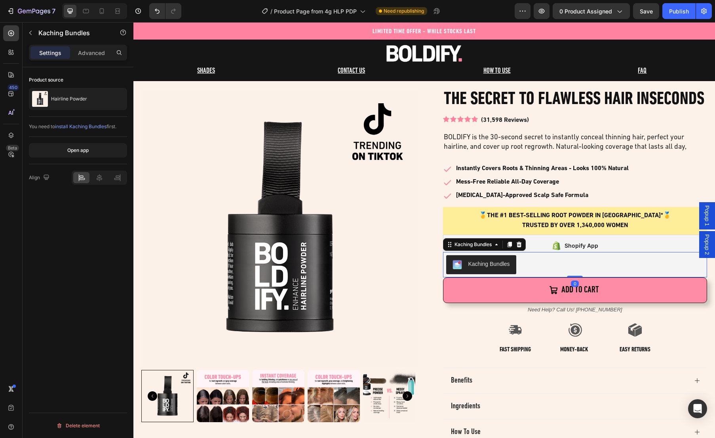
click at [487, 268] on div "Kaching Bundles" at bounding box center [489, 264] width 42 height 8
click at [63, 154] on button "Open app" at bounding box center [78, 150] width 98 height 14
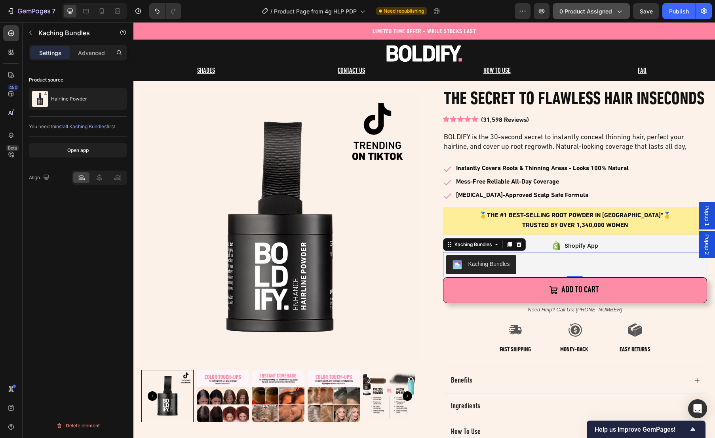
click at [614, 12] on div "0 product assigned" at bounding box center [591, 11] width 64 height 8
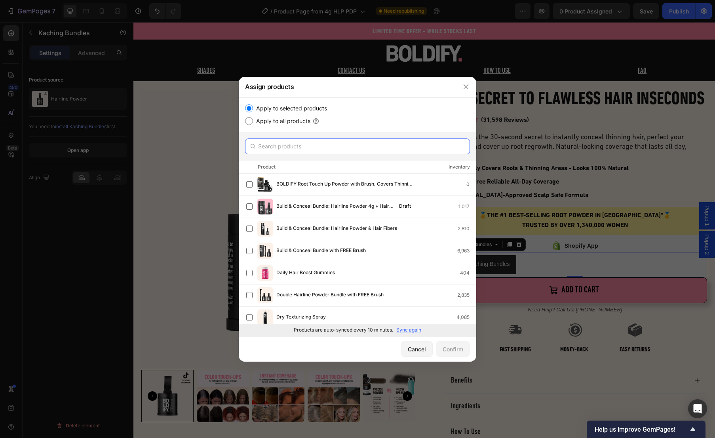
click at [295, 148] on input "text" at bounding box center [357, 147] width 225 height 16
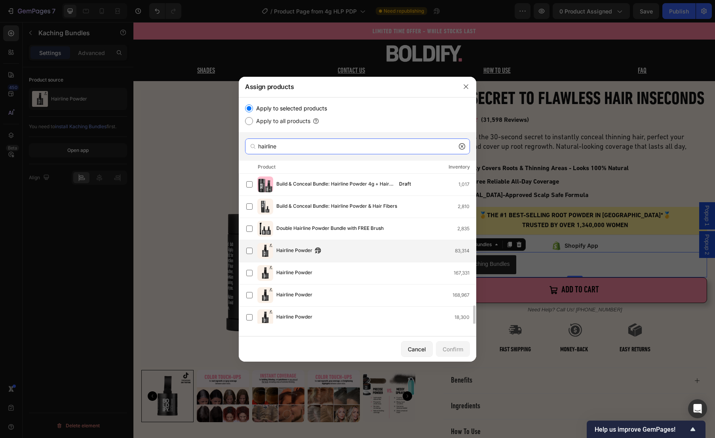
scroll to position [87, 0]
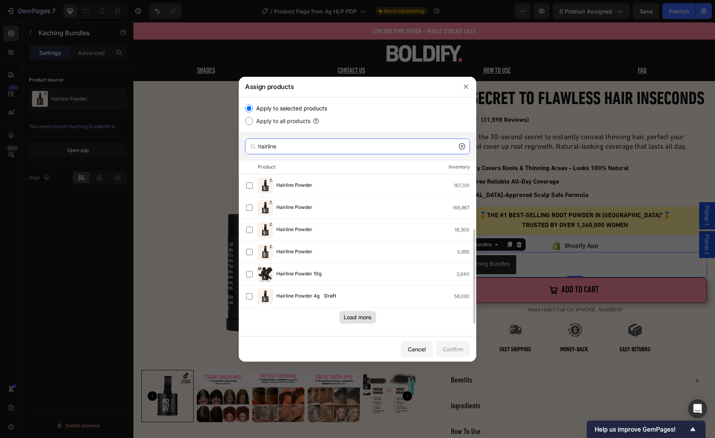
type input "hairline"
click at [363, 317] on div "Load more" at bounding box center [358, 317] width 28 height 8
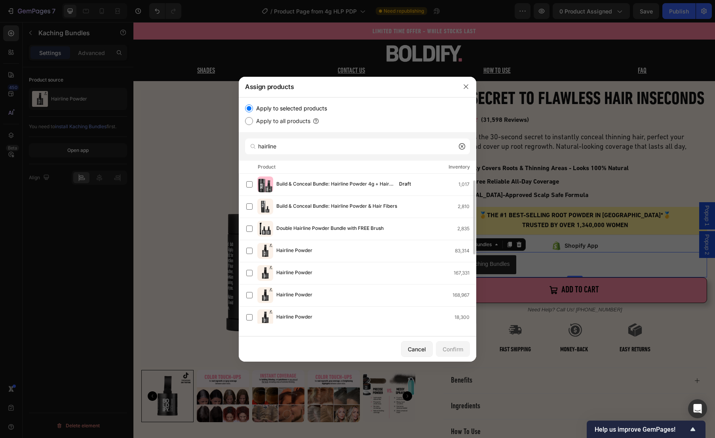
scroll to position [154, 0]
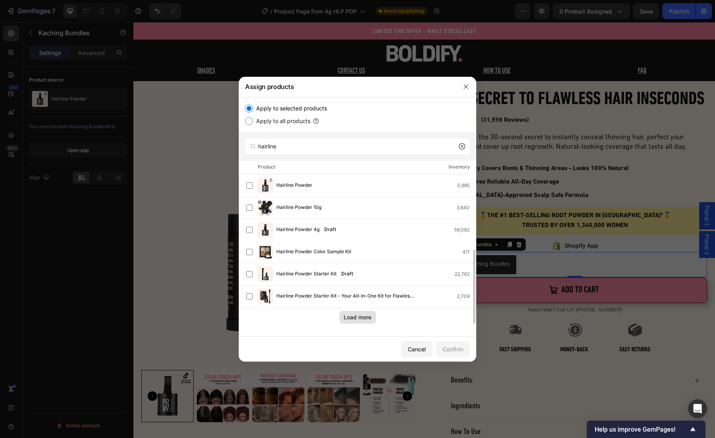
click at [365, 319] on div "Load more" at bounding box center [358, 317] width 28 height 8
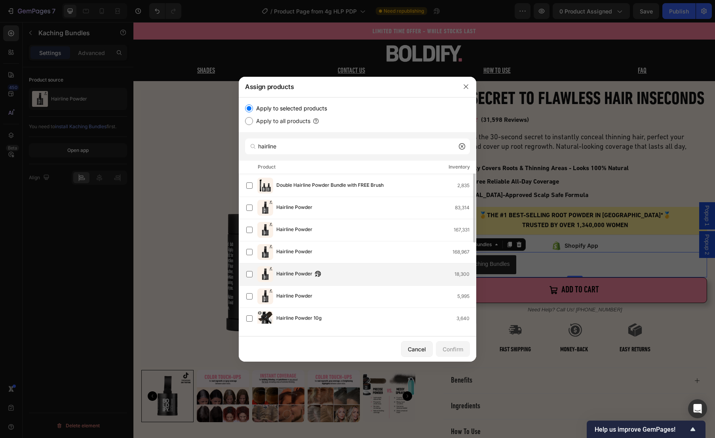
scroll to position [23, 0]
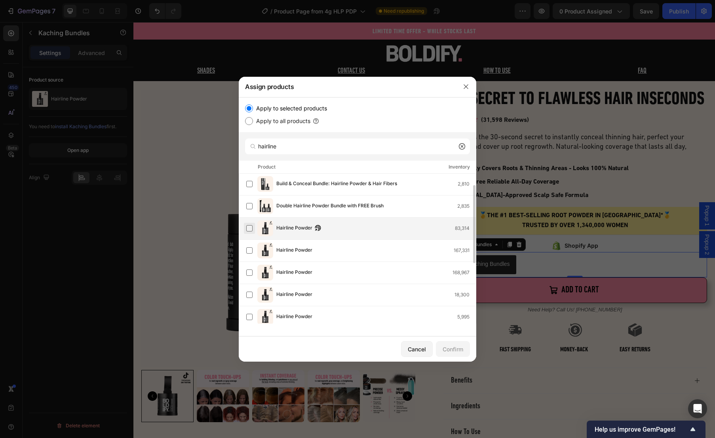
click at [248, 229] on label at bounding box center [249, 228] width 6 height 6
click at [449, 346] on div "Confirm" at bounding box center [453, 349] width 21 height 8
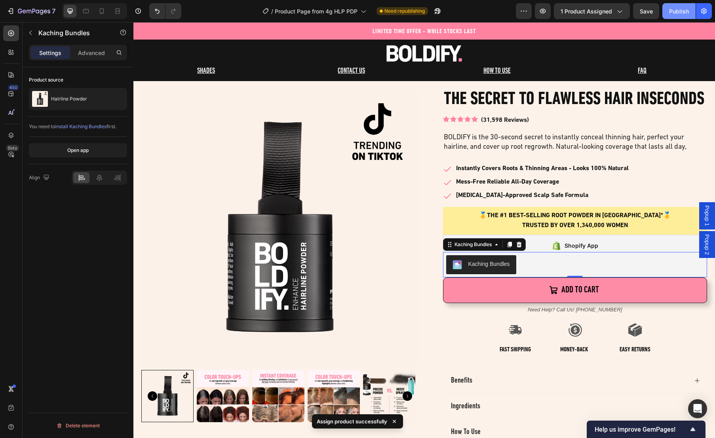
click at [673, 10] on div "Publish" at bounding box center [679, 11] width 20 height 8
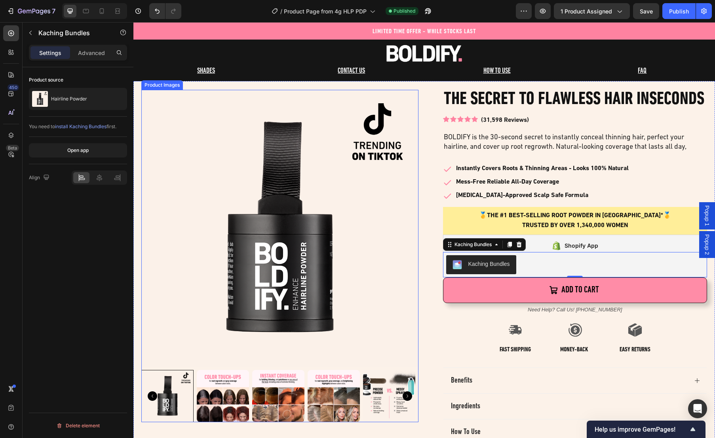
scroll to position [0, 0]
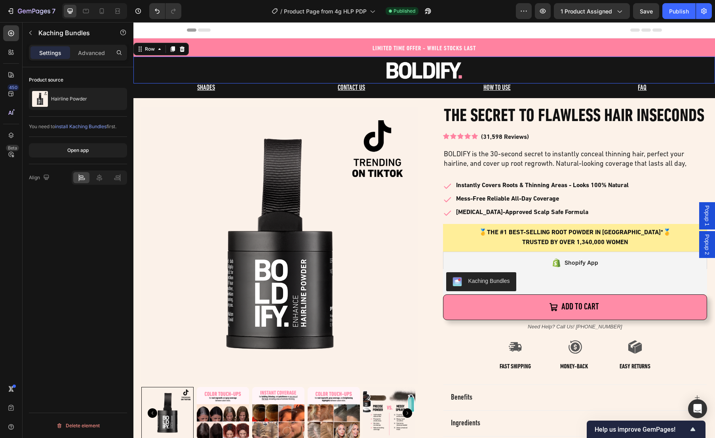
click at [704, 65] on div "Image Row 0" at bounding box center [424, 70] width 582 height 27
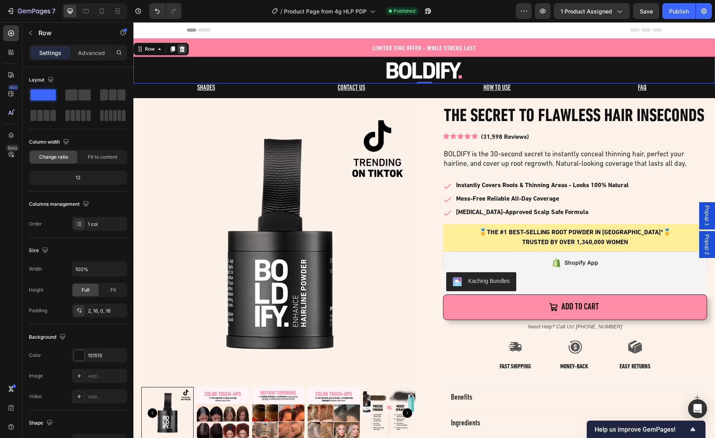
click at [181, 48] on icon at bounding box center [182, 49] width 5 height 6
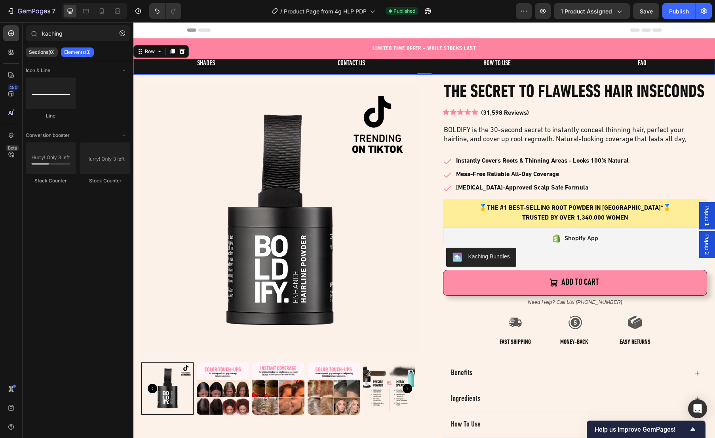
click at [150, 73] on div "SHADES Text Block" at bounding box center [205, 67] width 145 height 16
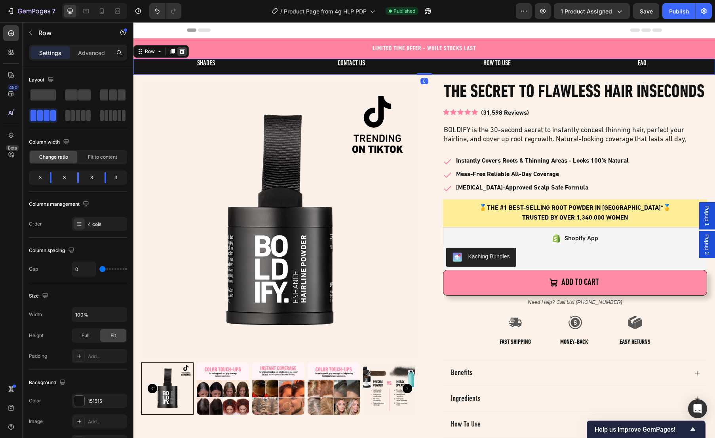
click at [183, 49] on icon at bounding box center [182, 52] width 5 height 6
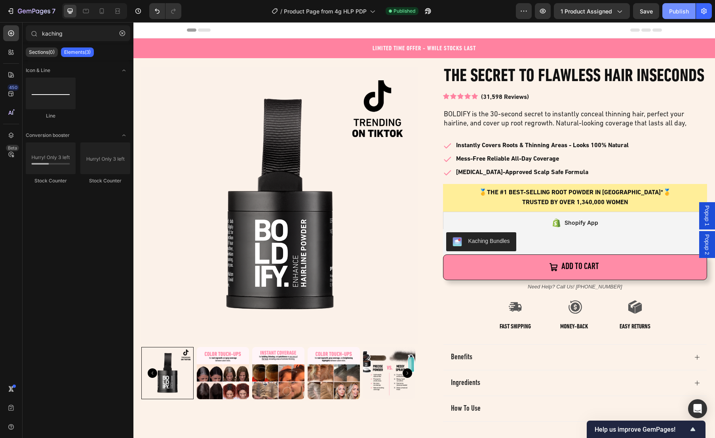
click at [676, 12] on div "Publish" at bounding box center [679, 11] width 20 height 8
click at [560, 228] on div "Shopify App" at bounding box center [574, 222] width 47 height 11
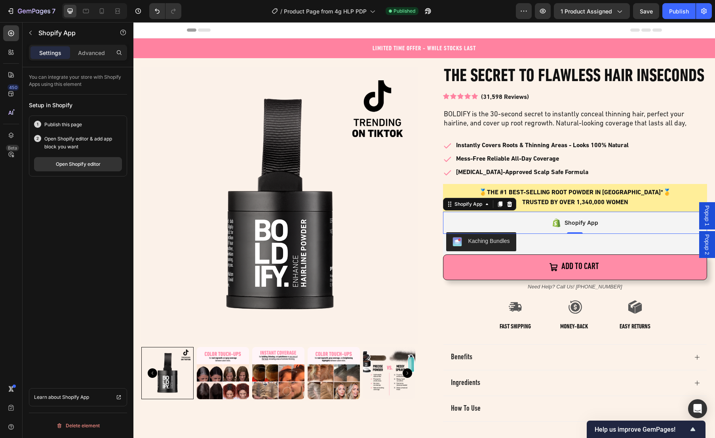
click at [521, 234] on div "Shopify App" at bounding box center [575, 223] width 264 height 22
click at [580, 228] on div "Shopify App" at bounding box center [582, 223] width 34 height 10
click at [79, 164] on div "Open Shopify editor" at bounding box center [78, 164] width 45 height 7
click at [512, 234] on div "Shopify App" at bounding box center [575, 223] width 264 height 22
click at [651, 11] on span "Save" at bounding box center [646, 11] width 13 height 7
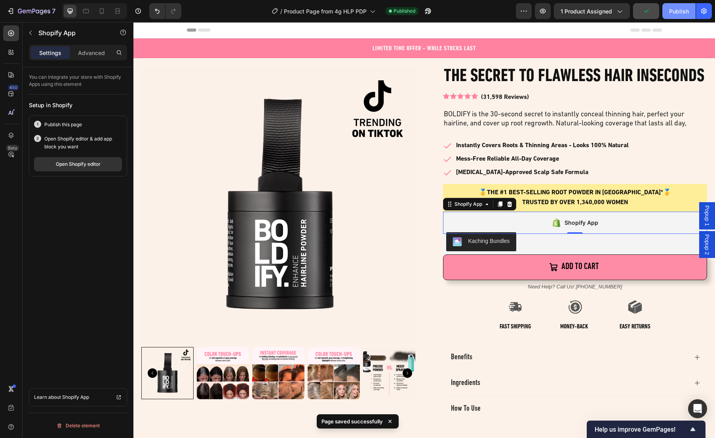
click at [687, 11] on div "Publish" at bounding box center [679, 11] width 20 height 8
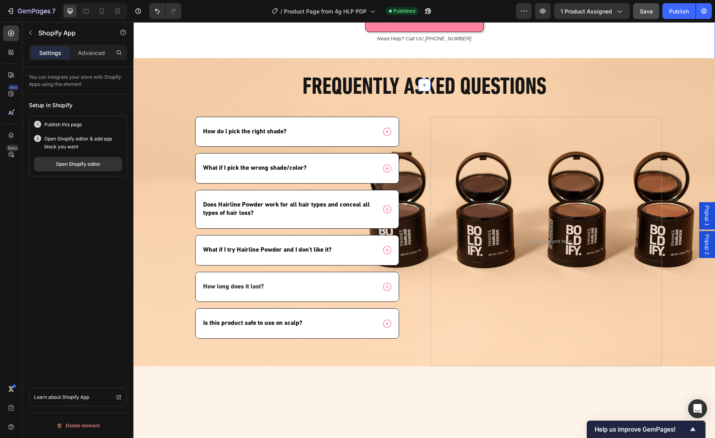
scroll to position [1308, 0]
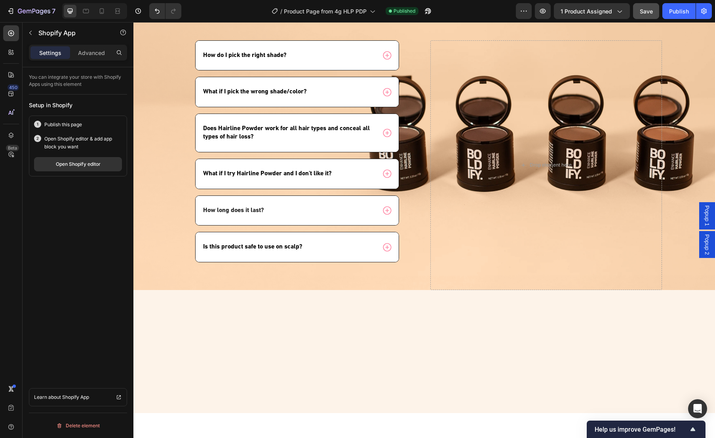
click at [86, 165] on div "Open Shopify editor" at bounding box center [78, 164] width 45 height 7
click at [11, 7] on icon "button" at bounding box center [11, 11] width 8 height 8
